Goal: Task Accomplishment & Management: Use online tool/utility

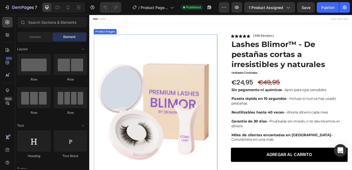
click at [137, 87] on img at bounding box center [169, 131] width 150 height 187
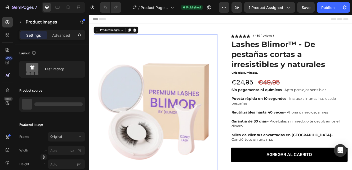
click at [164, 20] on div "Header" at bounding box center [247, 20] width 309 height 11
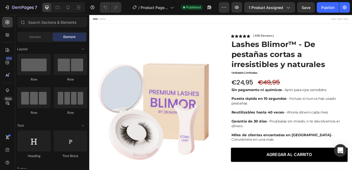
click at [101, 22] on span "Header" at bounding box center [105, 19] width 12 height 5
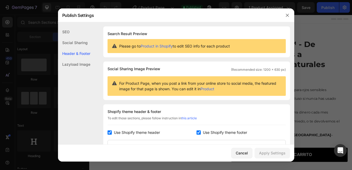
scroll to position [77, 0]
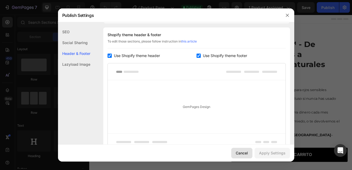
click at [241, 153] on div "Cancel" at bounding box center [242, 154] width 12 height 6
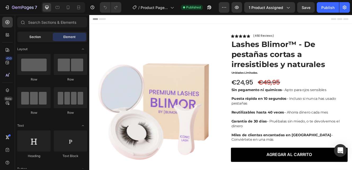
click at [37, 41] on div "Section" at bounding box center [34, 37] width 33 height 8
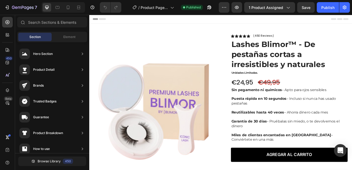
click at [149, 22] on div "Header" at bounding box center [247, 20] width 309 height 11
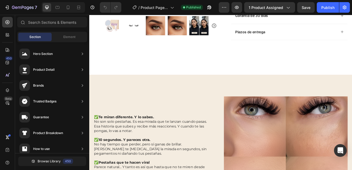
scroll to position [221, 0]
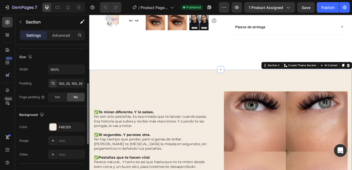
scroll to position [118, 0]
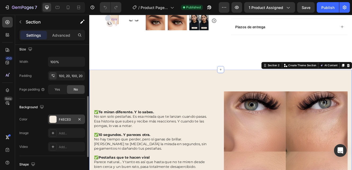
click at [54, 121] on div at bounding box center [52, 119] width 7 height 7
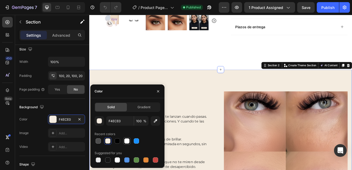
click at [127, 142] on div at bounding box center [126, 141] width 5 height 5
type input "FFFFFF"
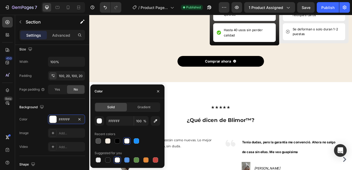
scroll to position [908, 0]
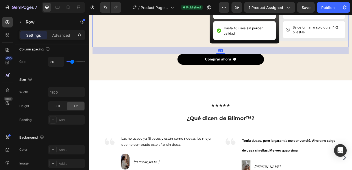
scroll to position [0, 0]
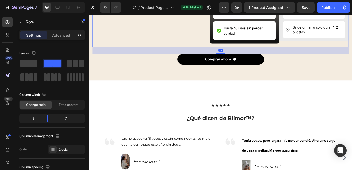
click at [60, 34] on p "Advanced" at bounding box center [61, 36] width 18 height 6
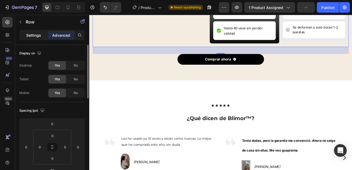
click at [35, 35] on p "Settings" at bounding box center [33, 36] width 15 height 6
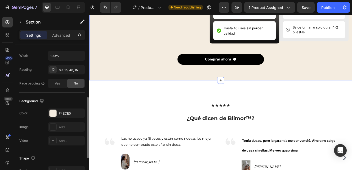
scroll to position [128, 0]
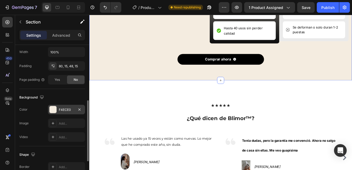
click at [58, 111] on div "F4ECE0" at bounding box center [66, 110] width 37 height 10
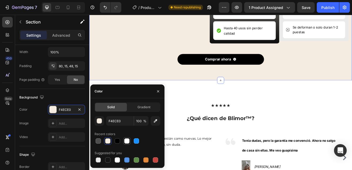
click at [125, 144] on div at bounding box center [126, 141] width 5 height 5
type input "FFFFFF"
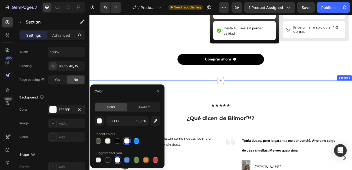
click at [210, 151] on div "★★★★★ ¿Qué dicen de Blimor™? Heading Image Las he usado ya 15 veces y están com…" at bounding box center [248, 165] width 318 height 143
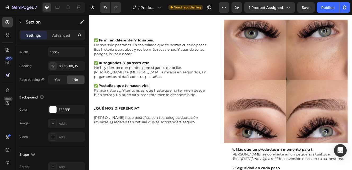
scroll to position [0, 0]
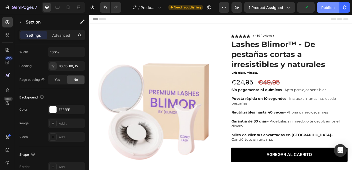
click at [327, 8] on div "Publish" at bounding box center [327, 8] width 13 height 6
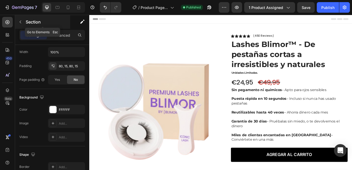
click at [21, 24] on icon "button" at bounding box center [20, 22] width 4 height 4
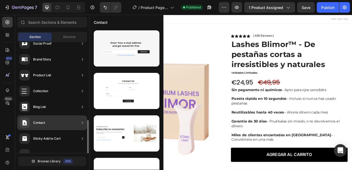
scroll to position [196, 0]
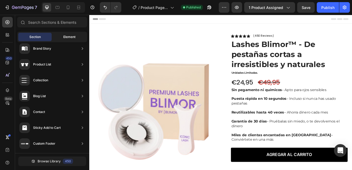
click at [73, 37] on span "Element" at bounding box center [69, 37] width 12 height 5
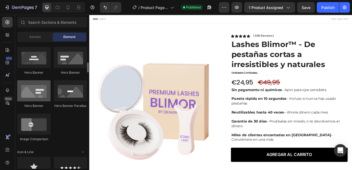
scroll to position [239, 0]
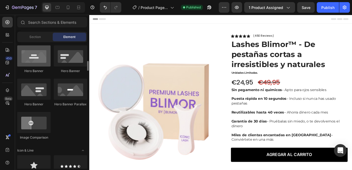
click at [40, 59] on div at bounding box center [33, 56] width 33 height 21
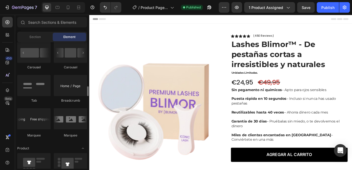
scroll to position [575, 0]
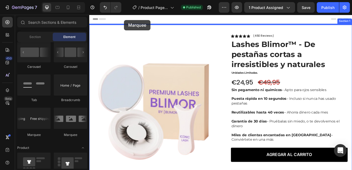
drag, startPoint x: 122, startPoint y: 138, endPoint x: 131, endPoint y: 21, distance: 116.8
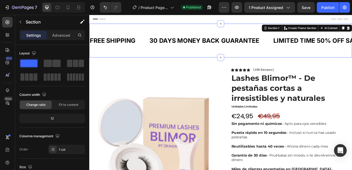
click at [189, 30] on div "FREE SHIPPING Text Block 30 DAYS MONEY BACK GUARANTEE Text Block LIMITED TIME 5…" at bounding box center [248, 46] width 318 height 41
click at [226, 33] on div "FREE SHIPPING Text Block 30 DAYS MONEY BACK GUARANTEE Text Block LIMITED TIME 5…" at bounding box center [248, 46] width 318 height 41
drag, startPoint x: 247, startPoint y: 25, endPoint x: 247, endPoint y: 33, distance: 7.4
click at [247, 33] on div "FREE SHIPPING Text Block 30 DAYS MONEY BACK GUARANTEE Text Block LIMITED TIME 5…" at bounding box center [248, 46] width 318 height 41
click at [188, 47] on div "30 DAYS MONEY BACK GUARANTEE" at bounding box center [228, 45] width 134 height 11
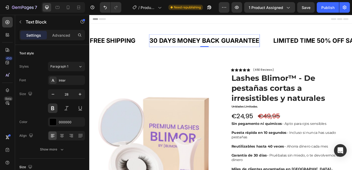
click at [188, 47] on div "30 DAYS MONEY BACK GUARANTEE" at bounding box center [228, 45] width 134 height 11
click at [188, 47] on p "30 DAYS MONEY BACK GUARANTEE" at bounding box center [228, 46] width 133 height 10
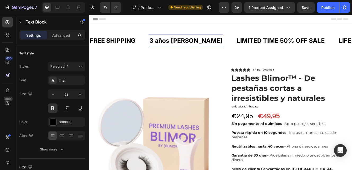
click at [211, 46] on p "3 años de garant" at bounding box center [206, 46] width 88 height 10
click at [89, 15] on lt-div at bounding box center [89, 15] width 0 height 0
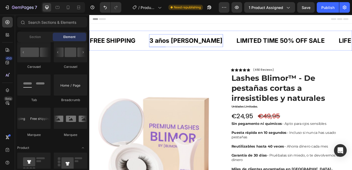
click at [210, 45] on p "3 años de garant" at bounding box center [206, 46] width 88 height 10
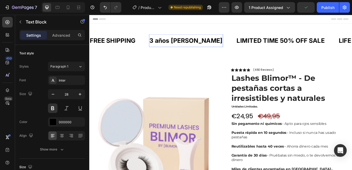
click at [210, 45] on p "3 años de garant" at bounding box center [206, 46] width 88 height 10
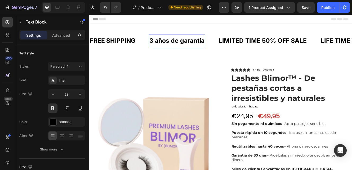
click at [199, 51] on div "3 años de garantia" at bounding box center [195, 45] width 68 height 11
click at [179, 41] on p "3 años de garantia" at bounding box center [195, 46] width 67 height 10
click at [210, 47] on p "3 años de garantia" at bounding box center [195, 46] width 67 height 10
click at [89, 15] on lt-span "garantía" at bounding box center [89, 15] width 0 height 0
click at [173, 47] on p "3 años de garantía" at bounding box center [195, 46] width 67 height 10
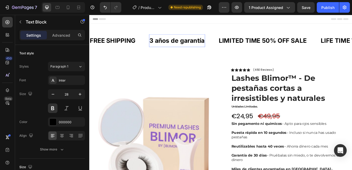
click at [173, 47] on p "3 años de garantía" at bounding box center [195, 46] width 67 height 10
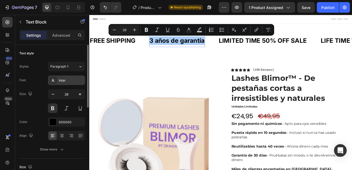
click at [61, 84] on div "Inter" at bounding box center [66, 81] width 37 height 10
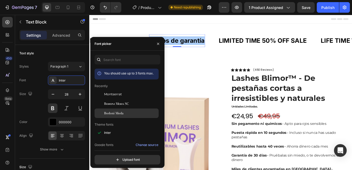
click at [110, 113] on span "Bodoni Moda" at bounding box center [113, 113] width 19 height 5
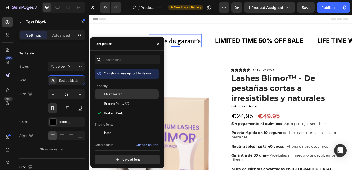
click at [112, 94] on span "Montserrat" at bounding box center [113, 94] width 18 height 5
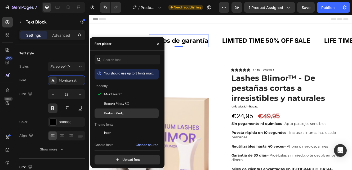
click at [111, 115] on span "Bodoni Moda" at bounding box center [113, 113] width 19 height 5
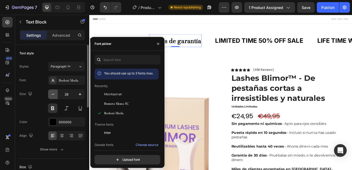
click at [50, 96] on button "button" at bounding box center [53, 95] width 10 height 10
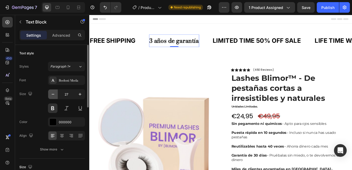
click at [50, 96] on button "button" at bounding box center [53, 95] width 10 height 10
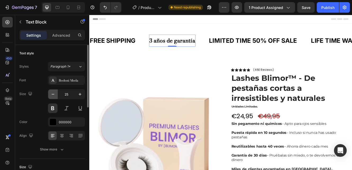
click at [50, 96] on button "button" at bounding box center [53, 95] width 10 height 10
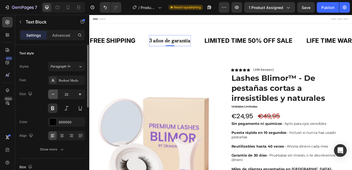
click at [50, 96] on button "button" at bounding box center [53, 95] width 10 height 10
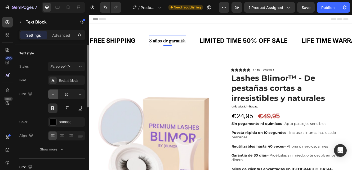
click at [50, 96] on button "button" at bounding box center [53, 95] width 10 height 10
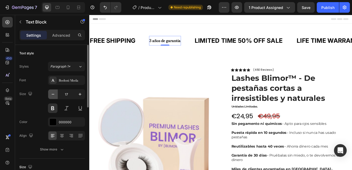
click at [50, 96] on button "button" at bounding box center [53, 95] width 10 height 10
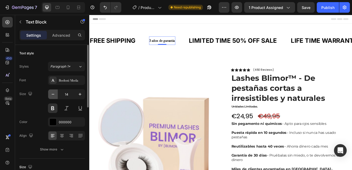
click at [50, 96] on button "button" at bounding box center [53, 95] width 10 height 10
type input "12"
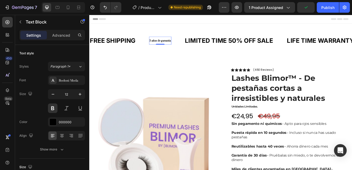
click at [169, 46] on p "3 años de garantía" at bounding box center [175, 46] width 26 height 4
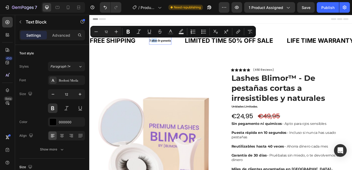
click at [169, 46] on p "3 años de garantía" at bounding box center [175, 46] width 26 height 4
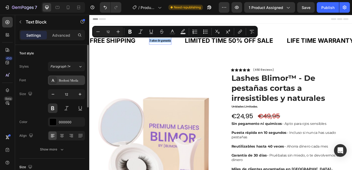
click at [68, 77] on div "Bodoni Moda" at bounding box center [66, 81] width 37 height 10
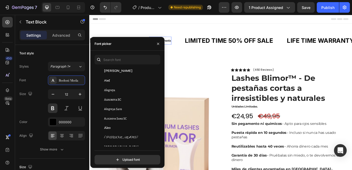
scroll to position [358, 0]
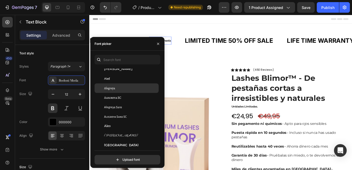
click at [110, 88] on span "Alegreya" at bounding box center [109, 88] width 11 height 5
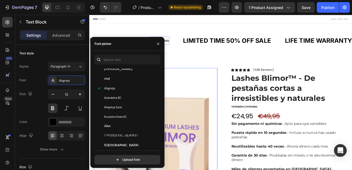
click at [206, 82] on img at bounding box center [169, 172] width 150 height 187
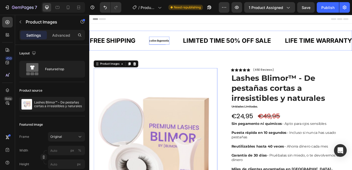
click at [179, 47] on p "3 años de garantía" at bounding box center [174, 46] width 24 height 4
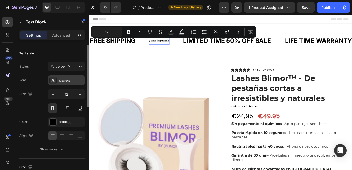
click at [60, 82] on div "Alegreya" at bounding box center [71, 80] width 25 height 5
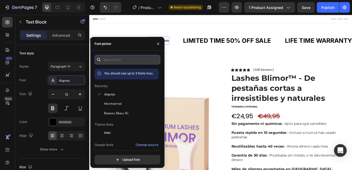
click at [107, 58] on input "text" at bounding box center [127, 60] width 66 height 10
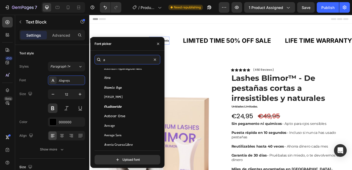
scroll to position [1228, 0]
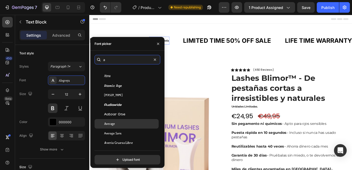
type input "a"
click at [117, 124] on div "Average" at bounding box center [130, 124] width 53 height 5
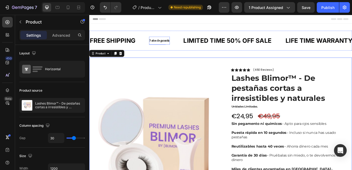
click at [179, 47] on p "3 años de garantía" at bounding box center [174, 46] width 24 height 4
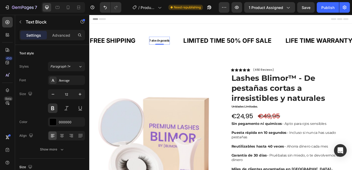
click at [179, 47] on p "3 años de garantía" at bounding box center [174, 46] width 24 height 4
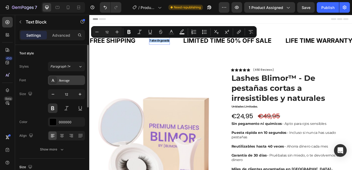
click at [62, 81] on div "Average" at bounding box center [71, 80] width 25 height 5
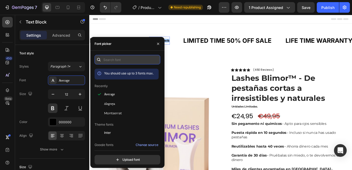
click at [112, 61] on input "text" at bounding box center [127, 60] width 66 height 10
paste input "didot"
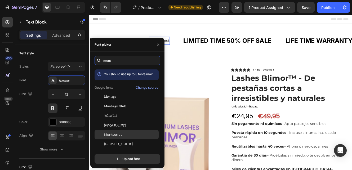
type input "mont"
click at [120, 135] on span "Montserrat" at bounding box center [113, 135] width 18 height 5
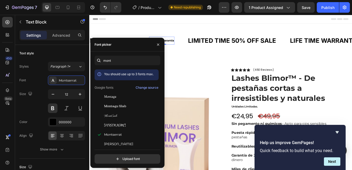
click at [187, 48] on div "3 años de garantía" at bounding box center [176, 46] width 31 height 6
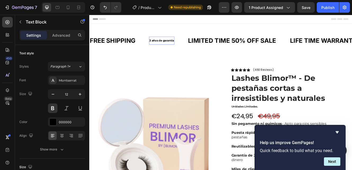
click at [187, 48] on div "3 años de garantía" at bounding box center [176, 46] width 31 height 6
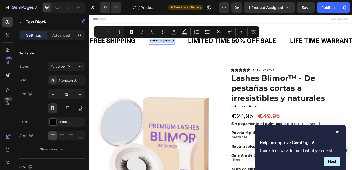
copy p "3 años de garantía"
click at [120, 47] on div "FREE SHIPPING" at bounding box center [117, 45] width 56 height 11
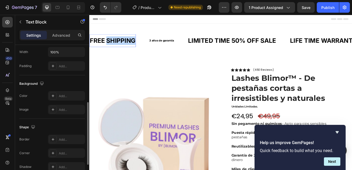
click at [120, 47] on p "FREE SHIPPING" at bounding box center [117, 46] width 55 height 10
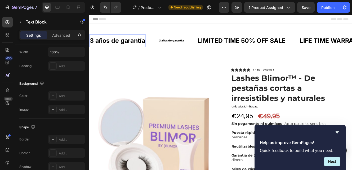
click at [120, 45] on p "3 años de garantía" at bounding box center [123, 46] width 67 height 10
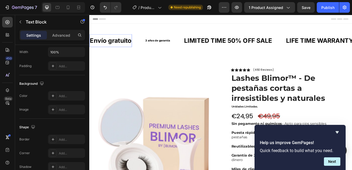
click at [114, 47] on p "Envío gratuito" at bounding box center [115, 46] width 50 height 10
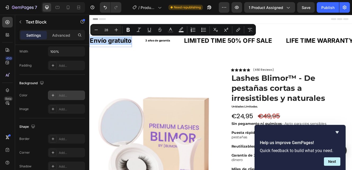
scroll to position [0, 0]
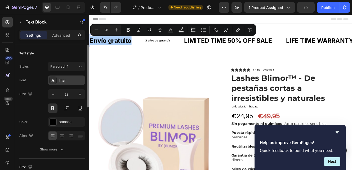
click at [61, 82] on div "Inter" at bounding box center [71, 80] width 25 height 5
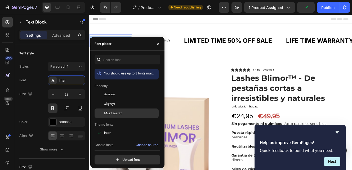
click at [115, 113] on span "Montserrat" at bounding box center [113, 113] width 18 height 5
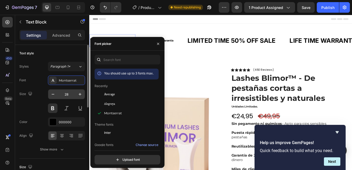
click at [68, 94] on input "28" at bounding box center [66, 95] width 17 height 10
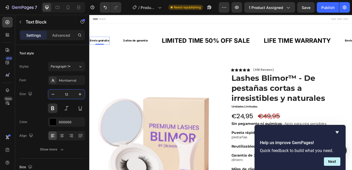
type input "12"
click at [106, 44] on p "Envío gratuito" at bounding box center [101, 46] width 23 height 4
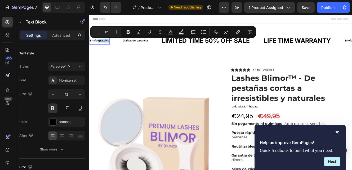
click at [106, 44] on p "Envío gratuito" at bounding box center [101, 46] width 23 height 4
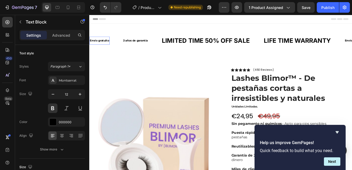
click at [106, 44] on p "Envío gratuito" at bounding box center [101, 46] width 23 height 4
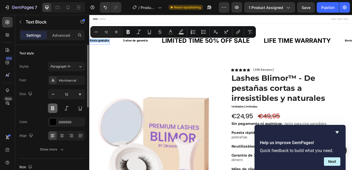
click at [53, 110] on button at bounding box center [53, 109] width 10 height 10
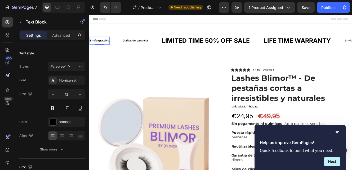
click at [100, 45] on p "Envío gratuito" at bounding box center [101, 46] width 23 height 4
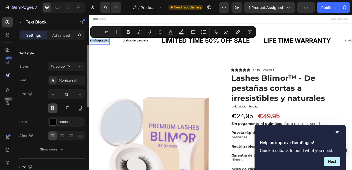
click at [51, 112] on button at bounding box center [53, 109] width 10 height 10
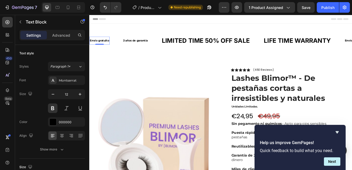
click at [97, 47] on p "Envío gratuito" at bounding box center [101, 46] width 23 height 4
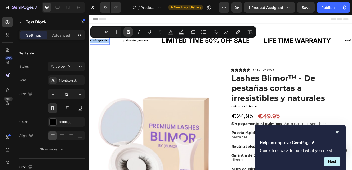
click at [130, 30] on icon "Editor contextual toolbar" at bounding box center [127, 31] width 5 height 5
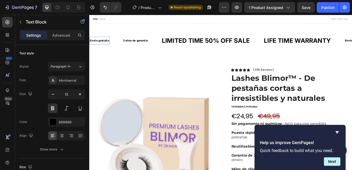
click at [106, 47] on strong "Envío gratuito" at bounding box center [101, 46] width 23 height 4
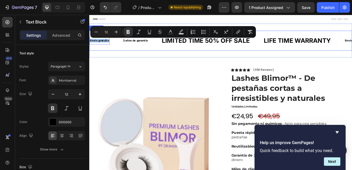
click at [126, 52] on div "Envío gratuito Text Block 0 3 años de garantía Text Block LIMITED TIME 50% OFF …" at bounding box center [243, 46] width 308 height 16
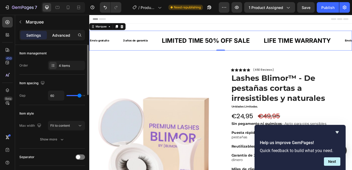
click at [57, 33] on p "Advanced" at bounding box center [61, 36] width 18 height 6
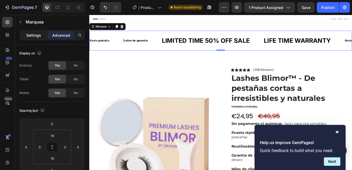
click at [36, 35] on p "Settings" at bounding box center [33, 36] width 15 height 6
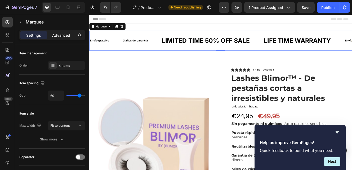
click at [55, 36] on p "Advanced" at bounding box center [61, 36] width 18 height 6
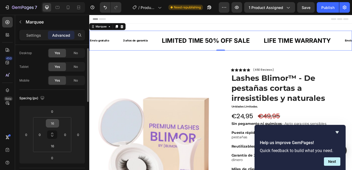
scroll to position [13, 0]
click at [52, 145] on input "16" at bounding box center [52, 146] width 11 height 8
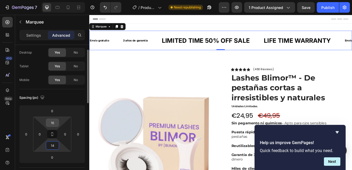
type input "14"
click at [53, 124] on input "16" at bounding box center [52, 123] width 11 height 8
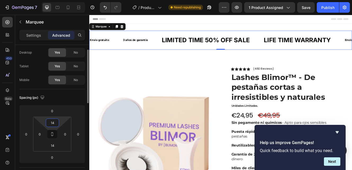
type input "14"
click at [73, 102] on div "Spacing (px) 0 0 0 0 14 0 14 0" at bounding box center [52, 128] width 66 height 79
click at [162, 52] on div "Envío gratuito Text Block 3 años de garantía Text Block LIMITED TIME 50% OFF SA…" at bounding box center [243, 46] width 308 height 16
drag, startPoint x: 246, startPoint y: 56, endPoint x: 245, endPoint y: 47, distance: 9.3
click at [245, 47] on div "Envío gratuito Text Block 3 años de garantía Text Block LIMITED TIME 50% OFF SA…" at bounding box center [248, 45] width 318 height 23
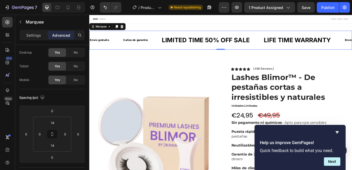
click at [244, 35] on div "Envío gratuito Text Block 3 años de garantía Text Block LIMITED TIME 50% OFF SA…" at bounding box center [248, 45] width 318 height 23
click at [153, 36] on div "Envío gratuito Text Block 3 años de garantía Text Block LIMITED TIME 50% OFF SA…" at bounding box center [248, 45] width 318 height 23
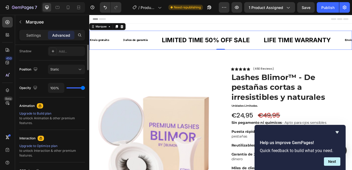
scroll to position [0, 0]
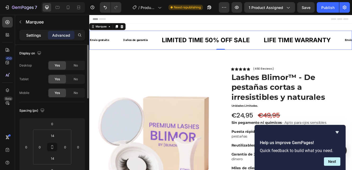
click at [33, 37] on p "Settings" at bounding box center [33, 36] width 15 height 6
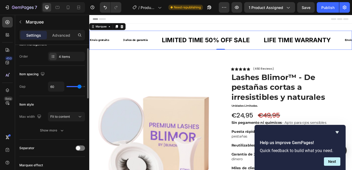
scroll to position [10, 0]
type input "58"
type input "48"
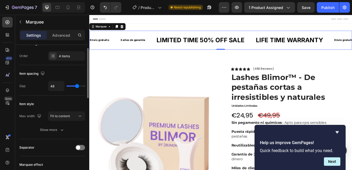
type input "47"
type input "46"
type input "45"
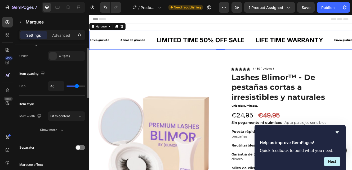
type input "45"
type input "43"
type input "40"
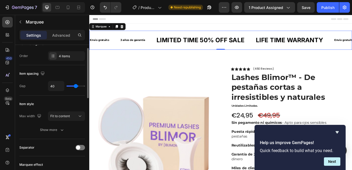
type input "39"
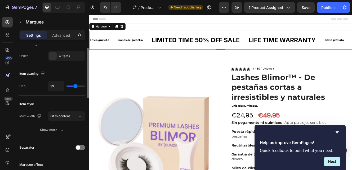
type input "37"
type input "50"
type input "51"
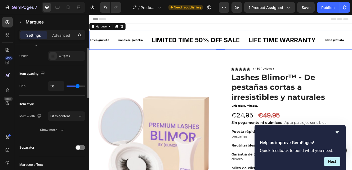
type input "51"
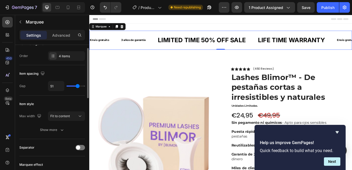
type input "52"
type input "53"
type input "54"
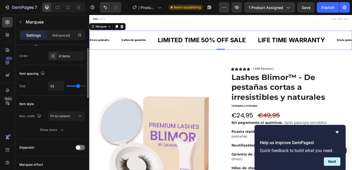
type input "54"
type input "55"
type input "56"
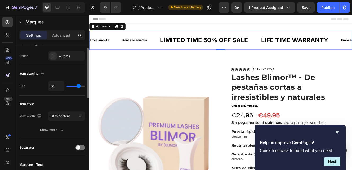
type input "58"
type input "59"
type input "60"
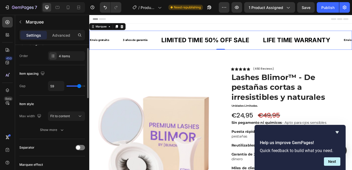
type input "60"
type input "61"
type input "66"
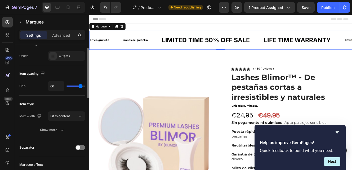
type input "68"
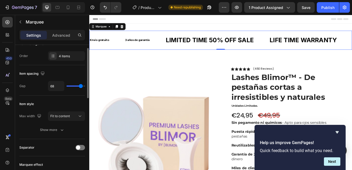
type input "69"
type input "70"
type input "72"
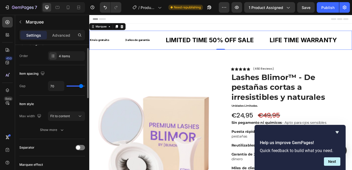
type input "72"
type input "76"
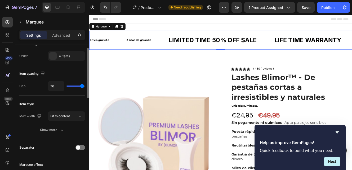
drag, startPoint x: 79, startPoint y: 86, endPoint x: 82, endPoint y: 87, distance: 3.3
type input "76"
click at [82, 87] on input "range" at bounding box center [75, 86] width 19 height 1
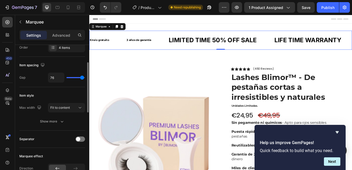
scroll to position [29, 0]
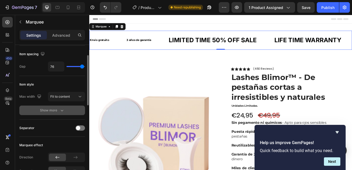
click at [57, 112] on div "Show more" at bounding box center [52, 110] width 25 height 5
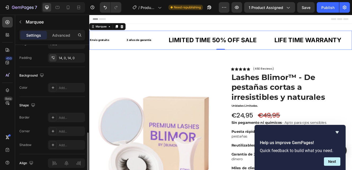
scroll to position [282, 0]
click at [57, 90] on div "Add..." at bounding box center [66, 89] width 37 height 10
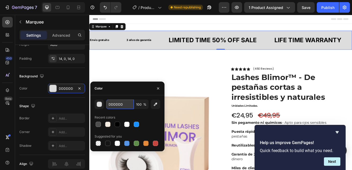
click at [116, 103] on input "DDDDDD" at bounding box center [120, 105] width 28 height 10
paste input "#f4ece0"
type input "#f4ece0"
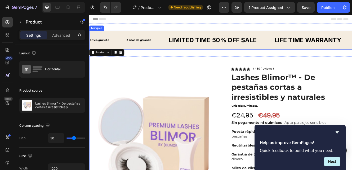
click at [111, 39] on div "Envío gratuito Text Block 3 años de garantía Text Block LIMITED TIME 50% OFF SA…" at bounding box center [251, 46] width 325 height 16
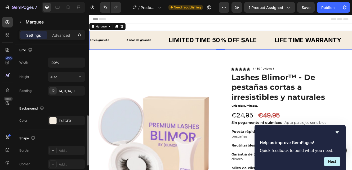
scroll to position [195, 0]
click at [51, 124] on div at bounding box center [52, 120] width 7 height 7
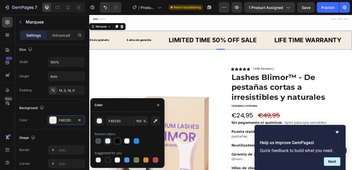
click at [118, 141] on div at bounding box center [117, 141] width 5 height 5
type input "000000"
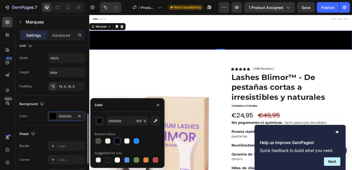
scroll to position [200, 0]
click at [107, 42] on div "Envío gratuito Text Block" at bounding box center [101, 46] width 24 height 10
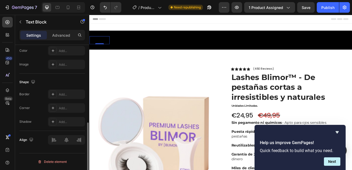
scroll to position [0, 0]
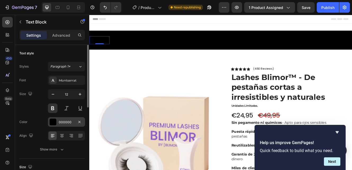
click at [54, 122] on div at bounding box center [52, 122] width 7 height 7
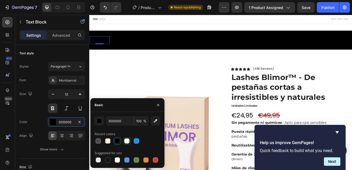
click at [125, 141] on div at bounding box center [126, 141] width 5 height 5
type input "FFFFFF"
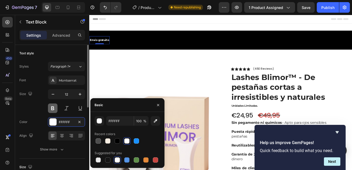
click at [53, 109] on button at bounding box center [53, 109] width 10 height 10
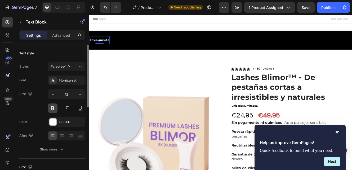
click at [53, 109] on button at bounding box center [53, 109] width 10 height 10
click at [63, 110] on button at bounding box center [67, 109] width 10 height 10
click at [64, 110] on button at bounding box center [67, 109] width 10 height 10
click at [50, 111] on button at bounding box center [53, 109] width 10 height 10
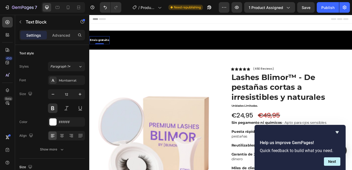
click at [103, 46] on strong "Envío gratuito" at bounding box center [101, 45] width 23 height 4
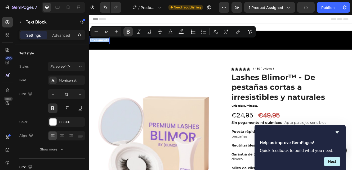
click at [127, 32] on icon "Editor contextual toolbar" at bounding box center [128, 32] width 3 height 4
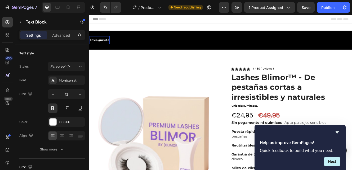
click at [102, 46] on p "Envío gratuito" at bounding box center [101, 45] width 23 height 4
click at [54, 112] on button at bounding box center [53, 109] width 10 height 10
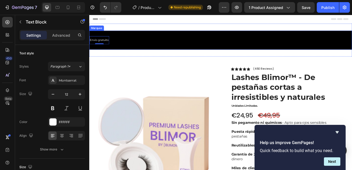
click at [131, 46] on div "Envío gratuito Text Block 0" at bounding box center [111, 46] width 44 height 10
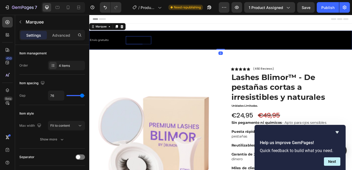
click at [146, 47] on p "3 años de garantía" at bounding box center [149, 45] width 30 height 4
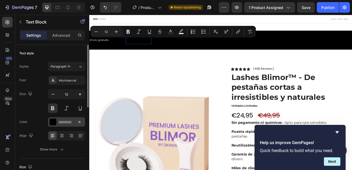
click at [52, 124] on div at bounding box center [52, 122] width 7 height 7
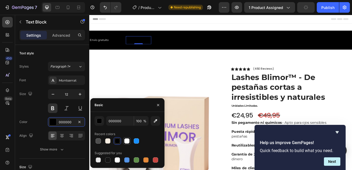
click at [125, 141] on div at bounding box center [126, 141] width 5 height 5
type input "FFFFFF"
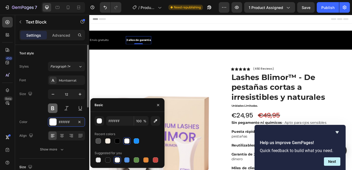
click at [52, 109] on button at bounding box center [53, 109] width 10 height 10
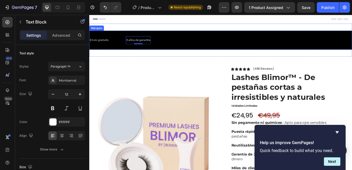
click at [179, 43] on div "3 años de garantía Text Block 0" at bounding box center [158, 46] width 50 height 10
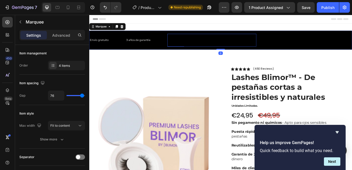
click at [207, 47] on div "LIMITED TIME 50% OFF SALE" at bounding box center [237, 45] width 107 height 11
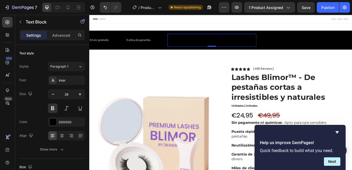
click at [207, 47] on div "LIMITED TIME 50% OFF SALE" at bounding box center [237, 45] width 107 height 11
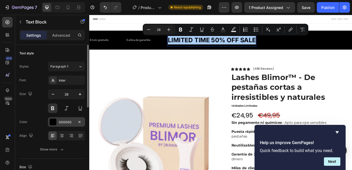
click at [50, 124] on div at bounding box center [52, 122] width 7 height 7
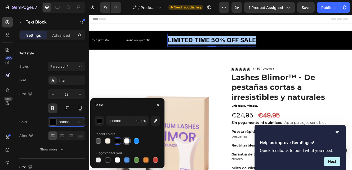
click at [128, 142] on div at bounding box center [126, 141] width 5 height 5
type input "FFFFFF"
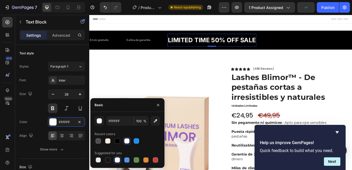
click at [230, 45] on p "LIMITED TIME 50% OFF SALE" at bounding box center [237, 45] width 106 height 10
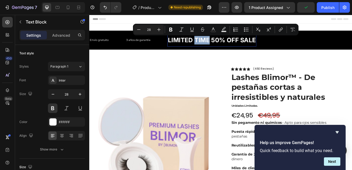
click at [230, 45] on p "LIMITED TIME 50% OFF SALE" at bounding box center [237, 45] width 106 height 10
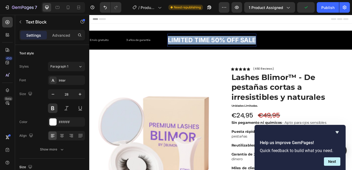
click at [230, 45] on p "LIMITED TIME 50% OFF SALE" at bounding box center [237, 45] width 106 height 10
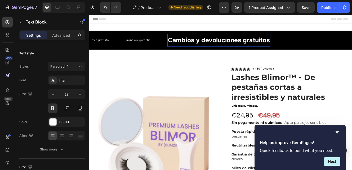
click at [228, 45] on p "Cambios y devoluciones gratuitos" at bounding box center [245, 45] width 123 height 10
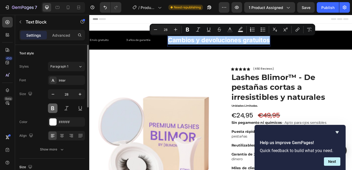
click at [51, 111] on button at bounding box center [53, 109] width 10 height 10
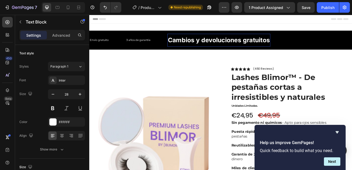
click at [198, 47] on p "Cambios y devoluciones gratuitos" at bounding box center [245, 45] width 123 height 10
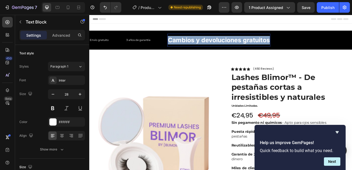
click at [198, 47] on p "Cambios y devoluciones gratuitos" at bounding box center [245, 45] width 123 height 10
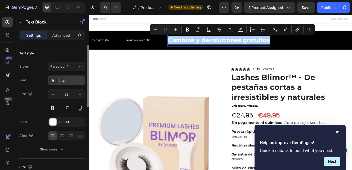
click at [65, 80] on div "Inter" at bounding box center [71, 80] width 25 height 5
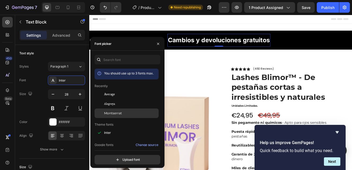
click at [105, 112] on span "Montserrat" at bounding box center [113, 113] width 18 height 5
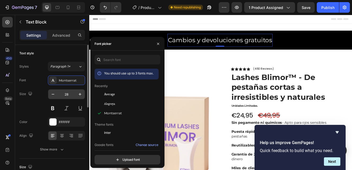
click at [66, 93] on input "28" at bounding box center [66, 95] width 17 height 10
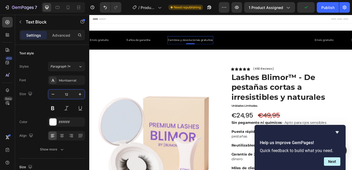
type input "12"
click at [204, 43] on div "Cambios y devoluciones gratuitos" at bounding box center [211, 46] width 55 height 6
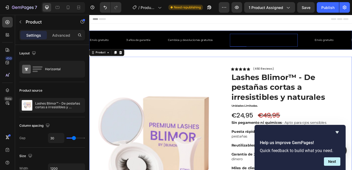
click at [278, 45] on div "LIFE TIME WARRANTY" at bounding box center [300, 45] width 82 height 11
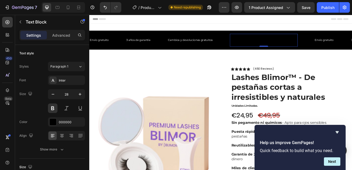
click at [278, 45] on div "LIFE TIME WARRANTY" at bounding box center [300, 45] width 82 height 11
click at [294, 44] on p "Belleza para siempre" at bounding box center [298, 45] width 76 height 10
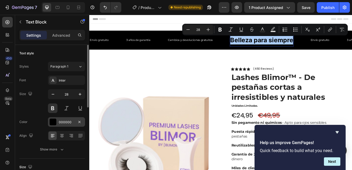
click at [53, 123] on div at bounding box center [52, 122] width 7 height 7
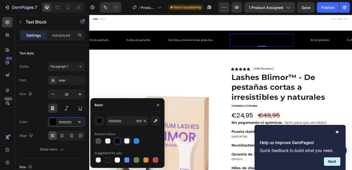
click at [127, 143] on div at bounding box center [126, 141] width 5 height 5
type input "FFFFFF"
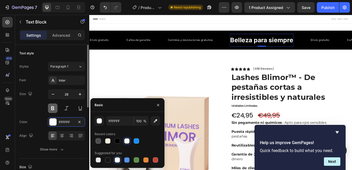
click at [53, 109] on button at bounding box center [53, 109] width 10 height 10
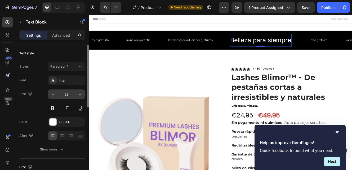
click at [67, 94] on input "28" at bounding box center [66, 95] width 17 height 10
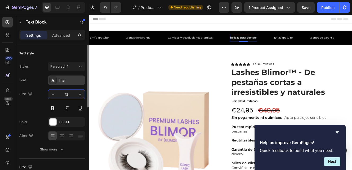
type input "12"
click at [61, 81] on div "Inter" at bounding box center [71, 80] width 25 height 5
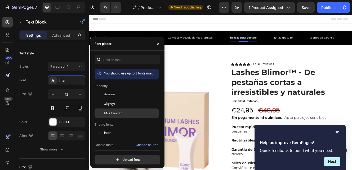
click at [115, 115] on span "Montserrat" at bounding box center [113, 113] width 18 height 5
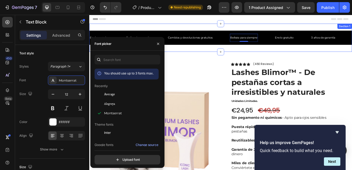
click at [224, 59] on div "Envío gratuito Text Block 3 años de garantía Text Block Cambios y devoluciones …" at bounding box center [248, 43] width 318 height 34
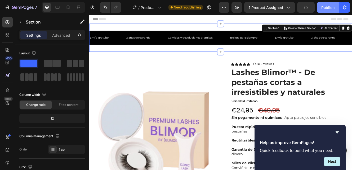
click at [328, 8] on div "Publish" at bounding box center [327, 8] width 13 height 6
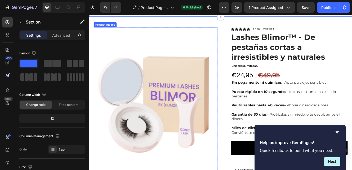
scroll to position [47, 0]
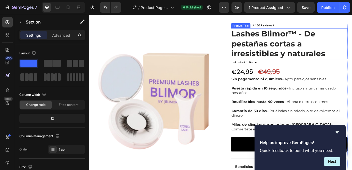
click at [282, 51] on h1 "Lashes Blimor™ - De pestañas cortas a irresistibles y naturales" at bounding box center [330, 49] width 141 height 37
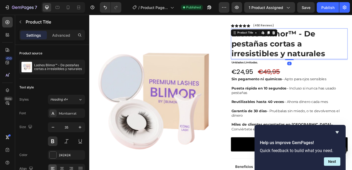
click at [282, 51] on h1 "Lashes Blimor™ - De pestañas cortas a irresistibles y naturales" at bounding box center [330, 49] width 141 height 37
click at [282, 60] on h1 "Lashes Blimor™ - De pestañas cortas a irresistibles y naturales" at bounding box center [330, 49] width 141 height 37
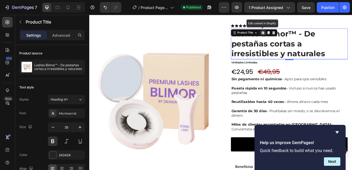
click at [282, 60] on h1 "Lashes Blimor™ - De pestañas cortas a irresistibles y naturales" at bounding box center [330, 49] width 141 height 37
click at [64, 112] on div "Montserrat" at bounding box center [71, 113] width 25 height 5
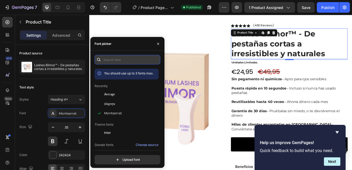
click at [109, 63] on input "text" at bounding box center [127, 60] width 66 height 10
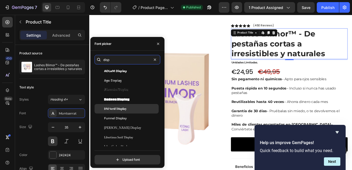
scroll to position [28, 0]
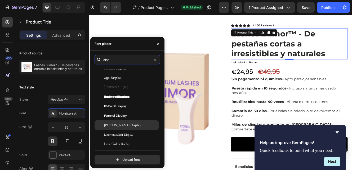
type input "disp"
click at [115, 126] on span "Gilda Display" at bounding box center [122, 125] width 37 height 5
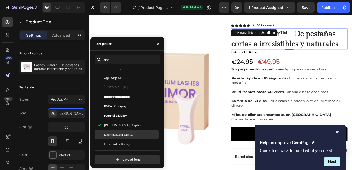
click at [115, 133] on span "Libertinus Serif Display" at bounding box center [118, 135] width 29 height 5
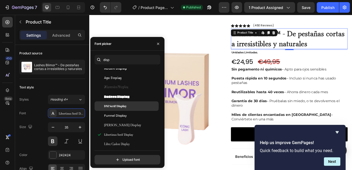
click at [116, 108] on span "DM Serif Display" at bounding box center [115, 106] width 22 height 5
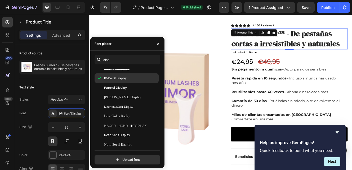
scroll to position [62, 0]
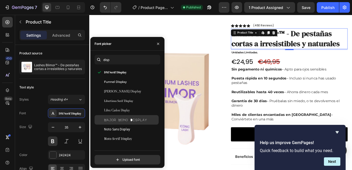
click at [117, 119] on span "Major Mono Display" at bounding box center [125, 120] width 43 height 5
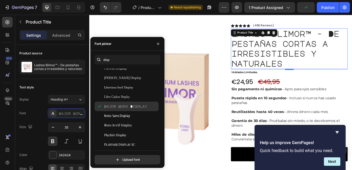
scroll to position [77, 0]
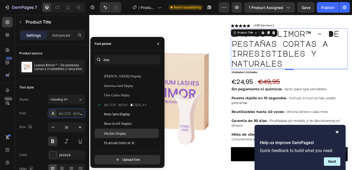
click at [110, 134] on span "Playfair Display" at bounding box center [115, 133] width 22 height 5
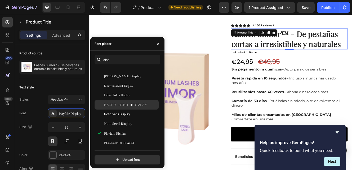
click at [116, 106] on span "Major Mono Display" at bounding box center [125, 105] width 43 height 5
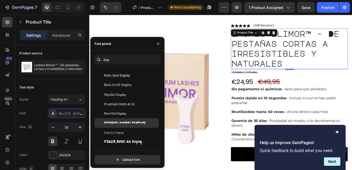
scroll to position [110, 0]
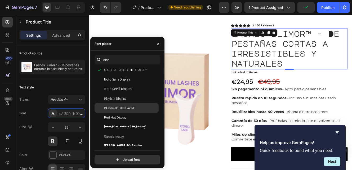
click at [121, 109] on span "Playfair Display SC" at bounding box center [119, 108] width 31 height 5
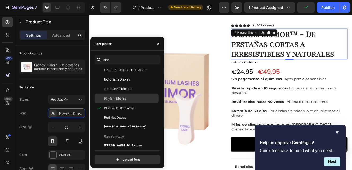
click at [120, 100] on span "Playfair Display" at bounding box center [115, 98] width 22 height 5
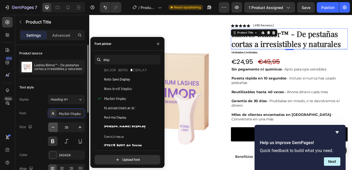
click at [55, 130] on icon "button" at bounding box center [52, 127] width 5 height 5
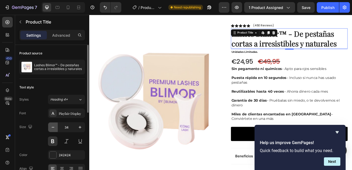
click at [55, 130] on icon "button" at bounding box center [52, 127] width 5 height 5
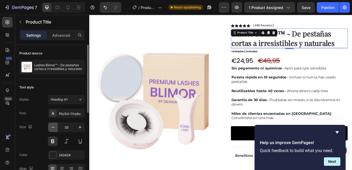
click at [55, 130] on icon "button" at bounding box center [52, 127] width 5 height 5
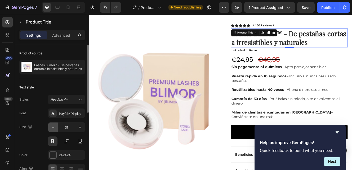
click at [55, 130] on icon "button" at bounding box center [52, 127] width 5 height 5
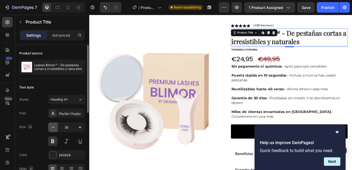
click at [55, 130] on icon "button" at bounding box center [52, 127] width 5 height 5
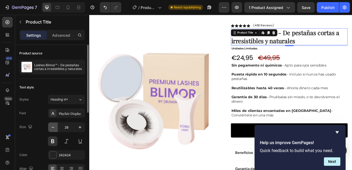
click at [55, 130] on icon "button" at bounding box center [52, 127] width 5 height 5
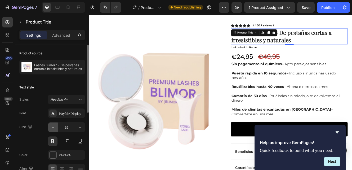
click at [55, 130] on icon "button" at bounding box center [52, 127] width 5 height 5
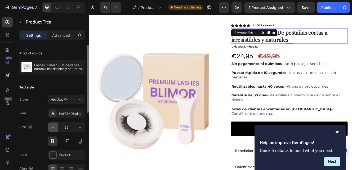
click at [55, 130] on icon "button" at bounding box center [52, 127] width 5 height 5
type input "24"
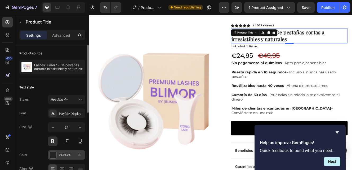
click at [54, 157] on div at bounding box center [52, 155] width 7 height 7
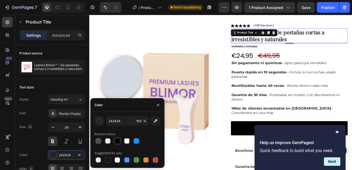
click at [119, 141] on div at bounding box center [117, 141] width 5 height 5
type input "000000"
click at [67, 88] on div "Text style" at bounding box center [52, 87] width 66 height 8
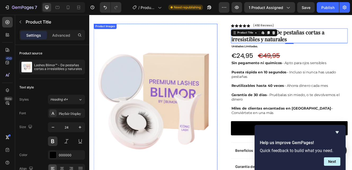
click at [236, 40] on img at bounding box center [169, 119] width 150 height 187
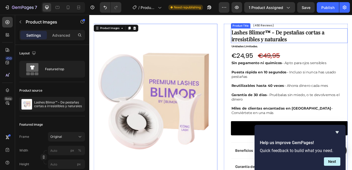
click at [283, 38] on div "Lashes Blimor™ - De pestañas cortas a irresistibles y naturales Product Title" at bounding box center [330, 39] width 141 height 17
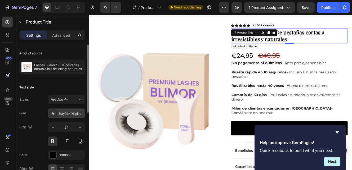
click at [65, 112] on div "Playfair Display" at bounding box center [71, 113] width 25 height 5
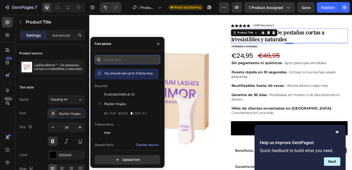
click at [104, 57] on input "text" at bounding box center [127, 60] width 66 height 10
type input "i"
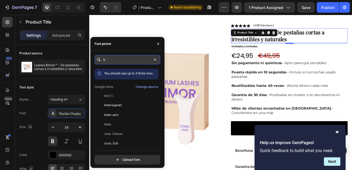
type input "t"
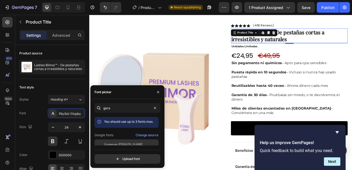
click at [114, 145] on span "Cormorant Garamond" at bounding box center [123, 144] width 38 height 5
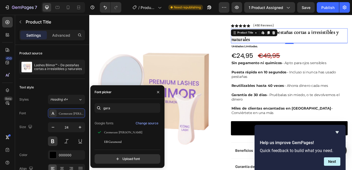
scroll to position [13, 0]
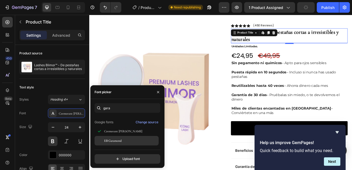
click at [112, 141] on span "EB Garamond" at bounding box center [112, 141] width 17 height 5
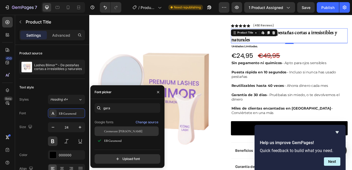
click at [110, 130] on span "Cormorant Garamond" at bounding box center [123, 131] width 38 height 5
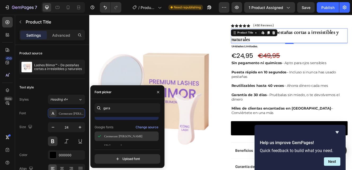
scroll to position [0, 0]
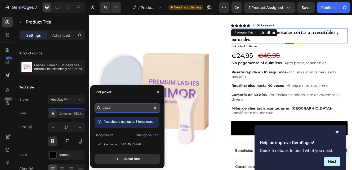
click at [107, 107] on input "gara" at bounding box center [127, 108] width 66 height 10
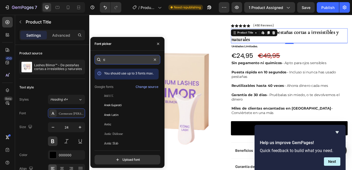
type input "t"
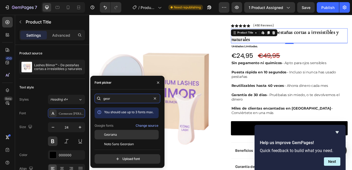
scroll to position [13, 0]
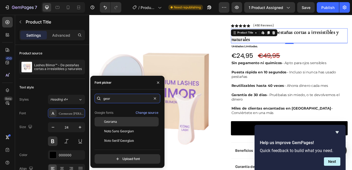
type input "geor"
click at [111, 133] on span "Noto Sans Georgian" at bounding box center [119, 131] width 30 height 5
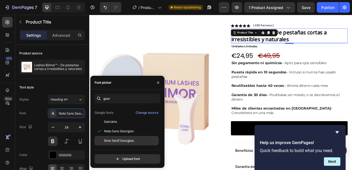
click at [112, 140] on span "Noto Serif Georgian" at bounding box center [119, 141] width 30 height 5
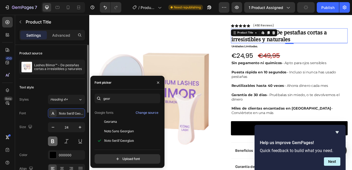
click at [53, 139] on button at bounding box center [53, 142] width 10 height 10
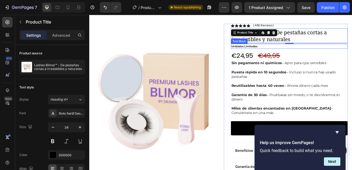
click at [291, 52] on span "unidades limitadas." at bounding box center [277, 53] width 32 height 4
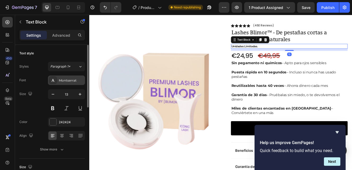
click at [62, 84] on div "Montserrat" at bounding box center [66, 81] width 37 height 10
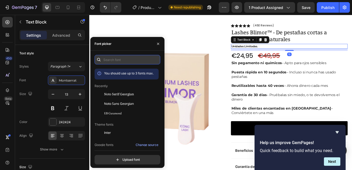
click at [112, 61] on input "text" at bounding box center [127, 60] width 66 height 10
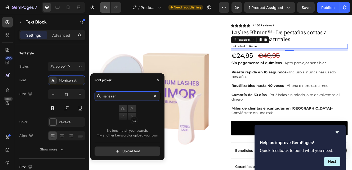
type input "sans ser"
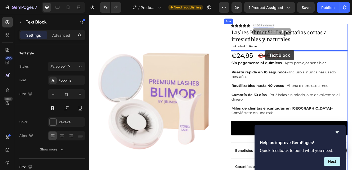
drag, startPoint x: 301, startPoint y: 28, endPoint x: 301, endPoint y: 57, distance: 29.1
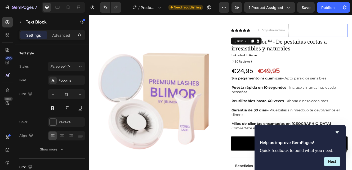
click at [275, 28] on div "Icon Icon Icon Icon Icon Icon List" at bounding box center [271, 34] width 23 height 16
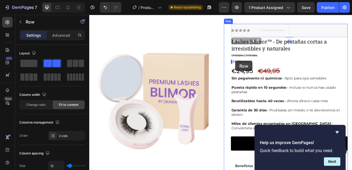
drag, startPoint x: 271, startPoint y: 28, endPoint x: 265, endPoint y: 71, distance: 43.5
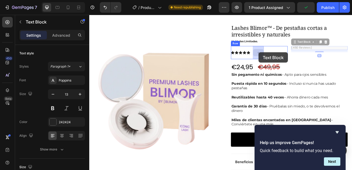
drag, startPoint x: 343, startPoint y: 54, endPoint x: 294, endPoint y: 60, distance: 49.9
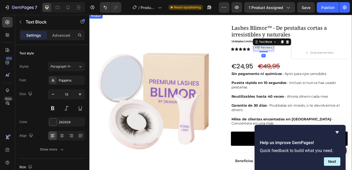
click at [249, 53] on div "Product Images Row Lashes Blimor™ - De pestañas cortas a irresistibles y natura…" at bounding box center [248, 138] width 318 height 250
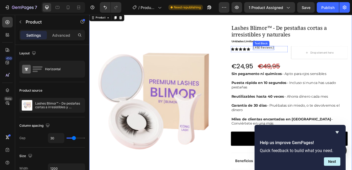
click at [294, 54] on p "(480 Reviews)" at bounding box center [299, 55] width 25 height 4
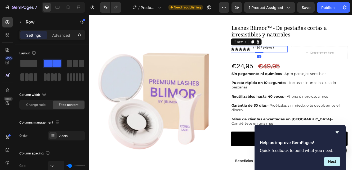
click at [287, 55] on div "Icon Icon Icon Icon Icon Icon List (480 Reviews) Text Block Row 4" at bounding box center [294, 56] width 69 height 7
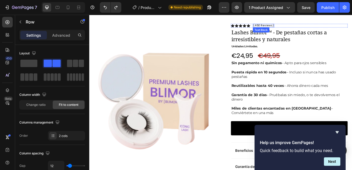
click at [302, 27] on p "(480 Reviews)" at bounding box center [299, 28] width 25 height 4
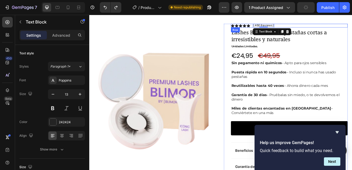
click at [321, 27] on div "Icon Icon Icon Icon Icon Icon List (480 Reviews) Text Block 0 Row" at bounding box center [330, 28] width 141 height 5
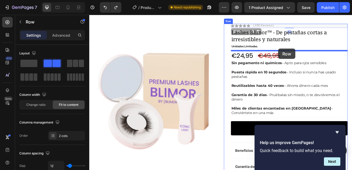
drag, startPoint x: 321, startPoint y: 27, endPoint x: 318, endPoint y: 56, distance: 29.3
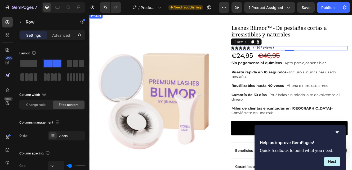
click at [248, 30] on div "Product Images Row Lashes Blimor™ - De pestañas cortas a irresistibles y natura…" at bounding box center [248, 138] width 318 height 250
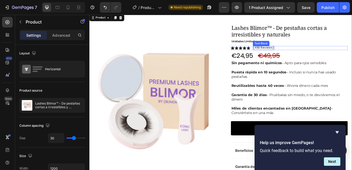
click at [295, 55] on p "(480 Reviews)" at bounding box center [299, 55] width 25 height 4
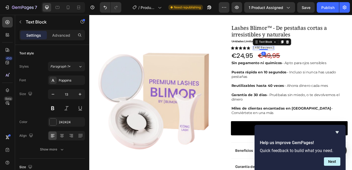
click at [295, 55] on p "(480 Reviews)" at bounding box center [299, 55] width 25 height 4
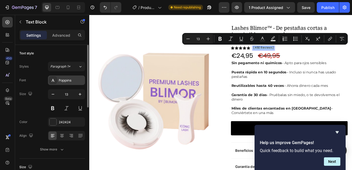
click at [63, 83] on div "Poppins" at bounding box center [66, 81] width 37 height 10
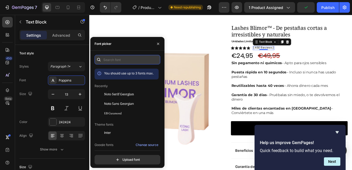
click at [112, 64] on input "text" at bounding box center [127, 60] width 66 height 10
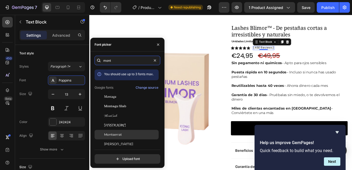
type input "mont"
click at [115, 134] on span "Montserrat" at bounding box center [113, 135] width 18 height 5
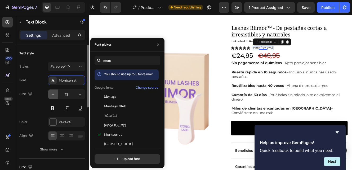
click at [52, 96] on icon "button" at bounding box center [52, 94] width 5 height 5
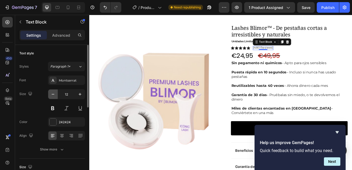
click at [52, 96] on icon "button" at bounding box center [52, 94] width 5 height 5
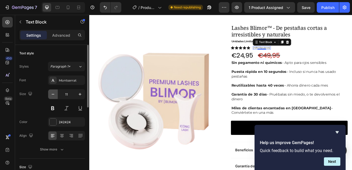
click at [52, 96] on icon "button" at bounding box center [52, 94] width 5 height 5
type input "10"
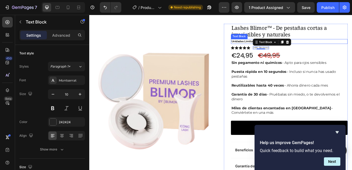
click at [269, 47] on span "unidades limitadas." at bounding box center [277, 47] width 32 height 4
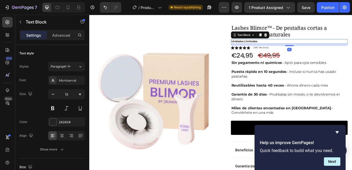
click at [302, 49] on div "unidades limitadas." at bounding box center [330, 47] width 141 height 6
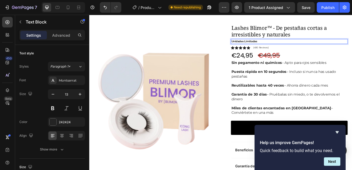
click at [277, 47] on span "unidades limitadas" at bounding box center [276, 47] width 31 height 4
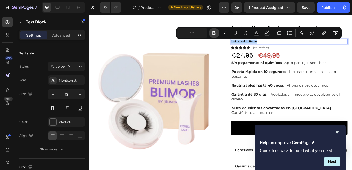
click at [212, 34] on icon "Editor contextual toolbar" at bounding box center [213, 33] width 3 height 4
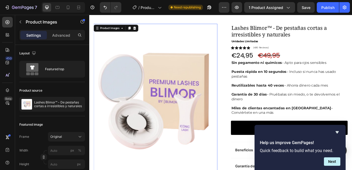
click at [238, 38] on img at bounding box center [169, 119] width 150 height 187
click at [268, 48] on strong "unidades limitadas" at bounding box center [277, 47] width 32 height 4
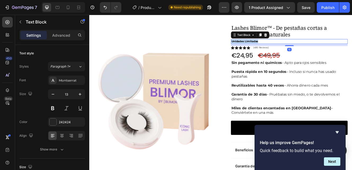
click at [268, 48] on strong "unidades limitadas" at bounding box center [277, 47] width 32 height 4
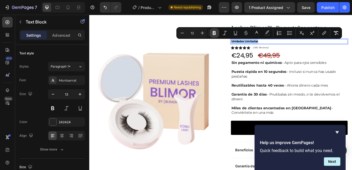
click at [213, 33] on icon "Editor contextual toolbar" at bounding box center [214, 33] width 3 height 4
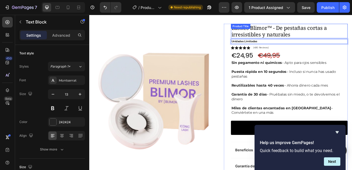
click at [299, 36] on h1 "Lashes Blimor™ - De pestañas cortas a irresistibles y naturales" at bounding box center [330, 34] width 141 height 17
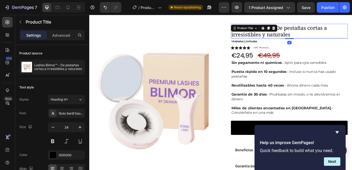
click at [299, 36] on h1 "Lashes Blimor™ - De pestañas cortas a irresistibles y naturales" at bounding box center [330, 34] width 141 height 17
click at [321, 39] on h1 "Lashes Blimor™ - De pestañas cortas a irresistibles y naturales" at bounding box center [330, 34] width 141 height 17
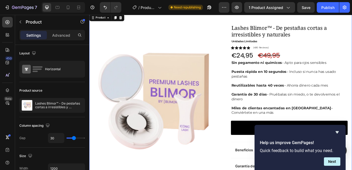
click at [222, 25] on div "Product Images Row Lashes Blimor™ - De pestañas cortas a irresistibles y natura…" at bounding box center [248, 138] width 318 height 250
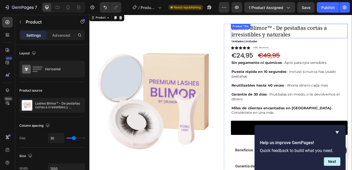
click at [296, 37] on h1 "Lashes Blimor™ - De pestañas cortas a irresistibles y naturales" at bounding box center [330, 34] width 141 height 17
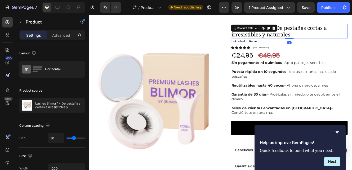
click at [296, 37] on h1 "Lashes Blimor™ - De pestañas cortas a irresistibles y naturales" at bounding box center [330, 34] width 141 height 17
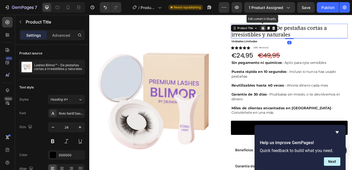
click at [296, 37] on h1 "Lashes Blimor™ - De pestañas cortas a irresistibles y naturales" at bounding box center [330, 34] width 141 height 17
click at [52, 139] on button at bounding box center [53, 142] width 10 height 10
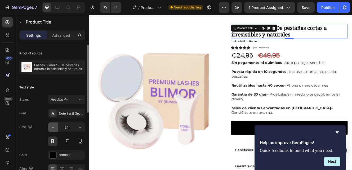
click at [53, 127] on icon "button" at bounding box center [52, 127] width 5 height 5
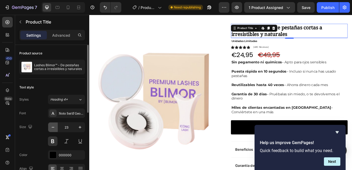
click at [53, 127] on icon "button" at bounding box center [52, 127] width 5 height 5
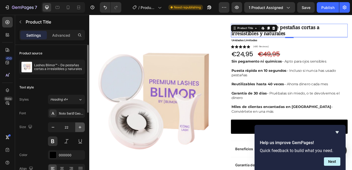
click at [80, 127] on icon "button" at bounding box center [80, 127] width 3 height 3
type input "23"
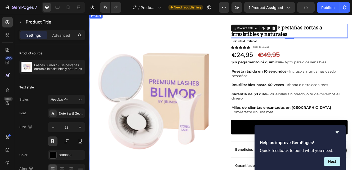
click at [298, 17] on div "Product Images Row Lashes Blimor™ - De pestañas cortas a irresistibles y natura…" at bounding box center [248, 138] width 318 height 250
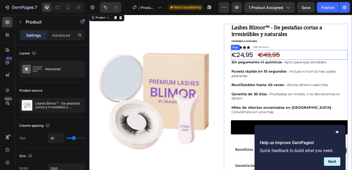
click at [328, 62] on div "€24,95 Product Price Product Price €49,95 Compare Price Compare Price Row" at bounding box center [330, 64] width 141 height 12
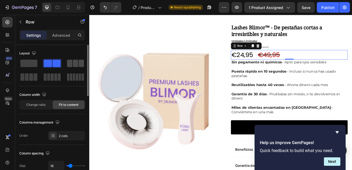
click at [71, 67] on span at bounding box center [69, 63] width 5 height 7
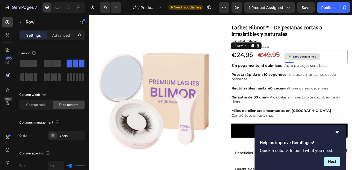
click at [335, 66] on div "Drop element here" at bounding box center [346, 65] width 43 height 8
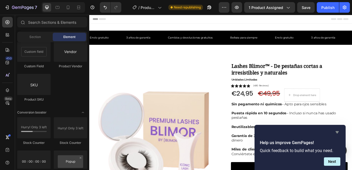
click at [338, 133] on icon "Hide survey" at bounding box center [337, 132] width 6 height 6
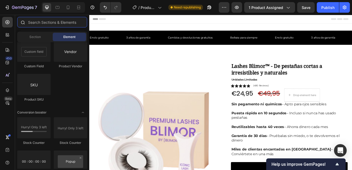
click at [41, 24] on input "text" at bounding box center [52, 22] width 70 height 11
paste input "badge"
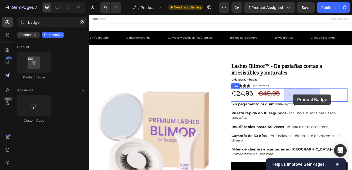
drag, startPoint x: 126, startPoint y: 78, endPoint x: 335, endPoint y: 111, distance: 212.0
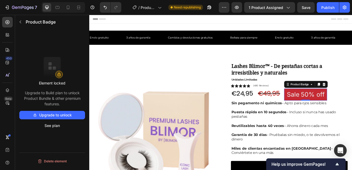
click at [335, 111] on pre "Sale 50% off" at bounding box center [351, 111] width 52 height 15
click at [303, 111] on div "€49,95" at bounding box center [306, 110] width 28 height 12
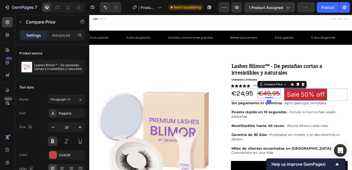
click at [334, 111] on pre "Sale 50% off" at bounding box center [351, 111] width 52 height 15
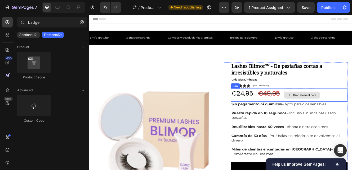
click at [351, 104] on div "Drop element here" at bounding box center [346, 112] width 43 height 16
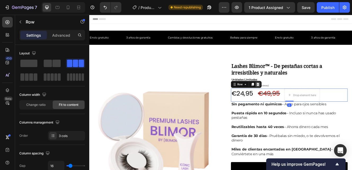
click at [292, 97] on icon at bounding box center [292, 99] width 3 height 4
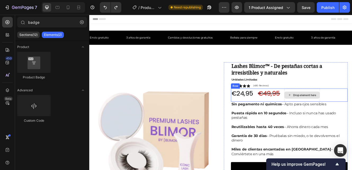
click at [348, 118] on div "Drop element here" at bounding box center [346, 112] width 43 height 16
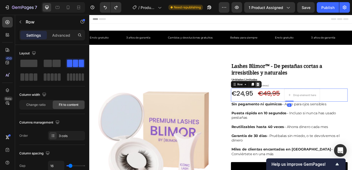
click at [293, 98] on icon at bounding box center [292, 99] width 3 height 4
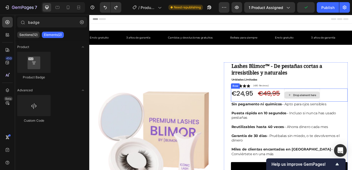
click at [351, 106] on div "Drop element here" at bounding box center [346, 112] width 43 height 16
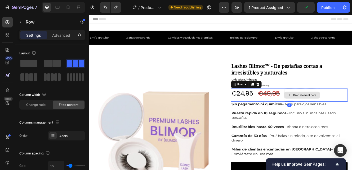
click at [351, 106] on div "Drop element here" at bounding box center [346, 112] width 43 height 16
click at [50, 65] on span at bounding box center [48, 63] width 8 height 7
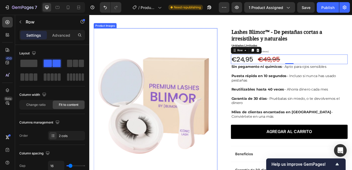
scroll to position [42, 0]
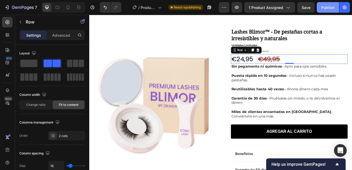
click at [329, 8] on div "Publish" at bounding box center [327, 8] width 13 height 6
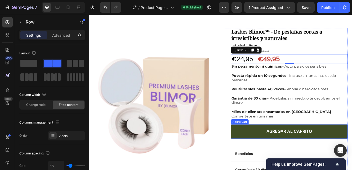
click at [288, 160] on button "Agregar al carrito" at bounding box center [330, 156] width 141 height 17
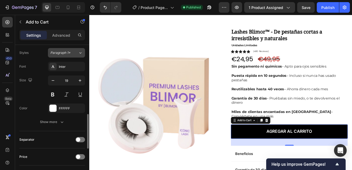
scroll to position [265, 0]
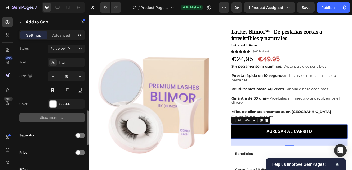
click at [59, 119] on icon "button" at bounding box center [61, 117] width 5 height 5
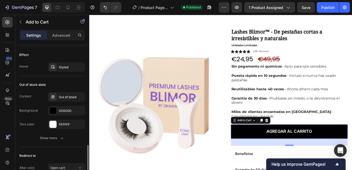
scroll to position [451, 0]
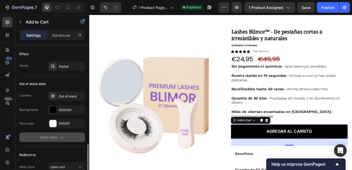
click at [53, 138] on div "Show more" at bounding box center [52, 137] width 25 height 5
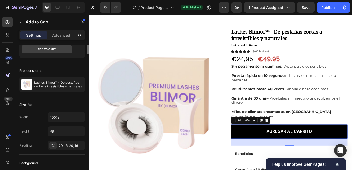
scroll to position [0, 0]
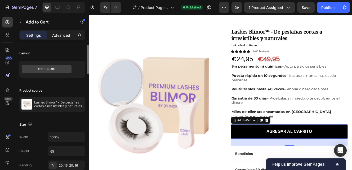
click at [58, 35] on p "Advanced" at bounding box center [61, 36] width 18 height 6
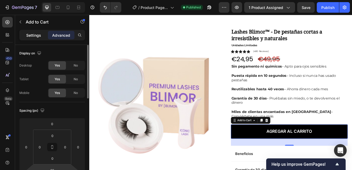
click at [33, 35] on p "Settings" at bounding box center [33, 36] width 15 height 6
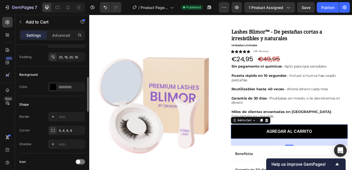
scroll to position [114, 0]
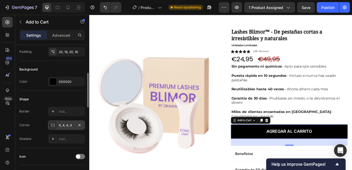
click at [54, 124] on icon at bounding box center [53, 125] width 4 height 4
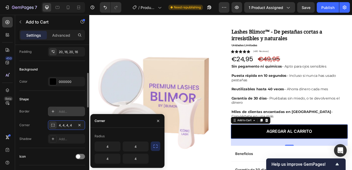
click at [53, 112] on icon at bounding box center [53, 111] width 3 height 3
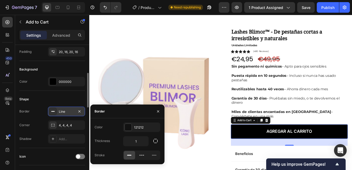
click at [37, 93] on div "Shape Border Line Corner 4, 4, 4, 4 Shadow Add..." at bounding box center [52, 119] width 66 height 57
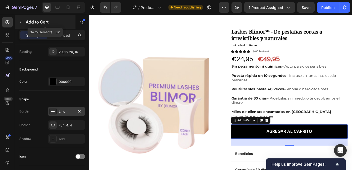
click at [21, 24] on icon "button" at bounding box center [20, 22] width 4 height 4
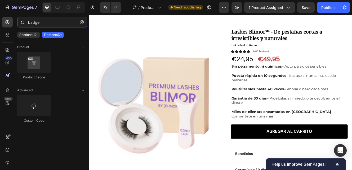
click at [33, 22] on input "badge" at bounding box center [52, 22] width 70 height 11
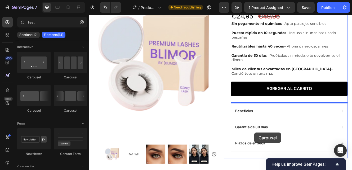
scroll to position [97, 0]
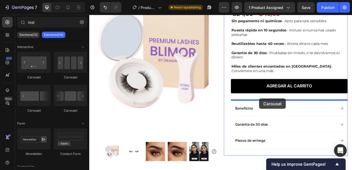
drag, startPoint x: 127, startPoint y: 76, endPoint x: 294, endPoint y: 116, distance: 172.3
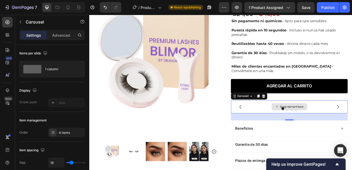
click at [325, 124] on div "Drop element here" at bounding box center [334, 126] width 28 height 4
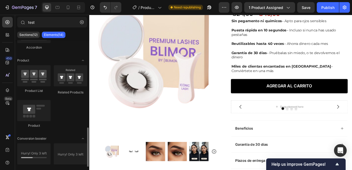
scroll to position [199, 0]
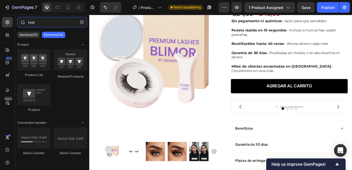
click at [44, 24] on input "test" at bounding box center [52, 22] width 70 height 11
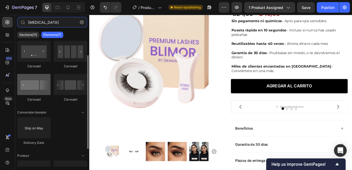
scroll to position [44, 0]
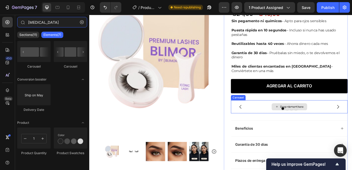
type input "testim"
click at [335, 124] on div "Drop element here" at bounding box center [331, 126] width 43 height 8
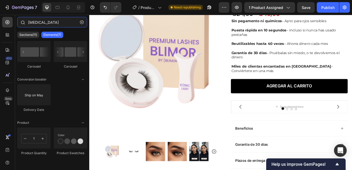
click at [37, 24] on input "testim" at bounding box center [52, 22] width 70 height 11
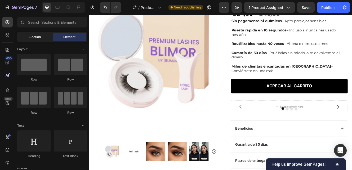
click at [35, 36] on span "Section" at bounding box center [34, 37] width 11 height 5
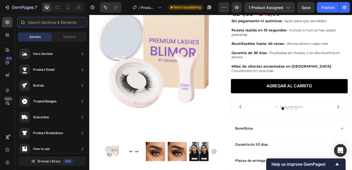
click at [37, 22] on input "text" at bounding box center [52, 22] width 70 height 11
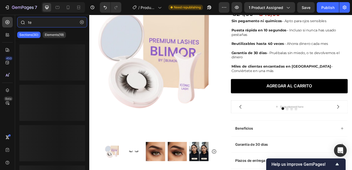
type input "tes"
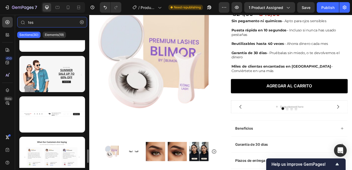
scroll to position [1040, 0]
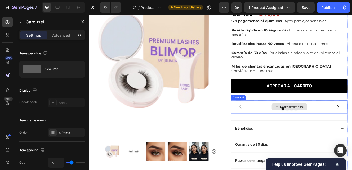
click at [302, 123] on div "Drop element here" at bounding box center [330, 127] width 141 height 16
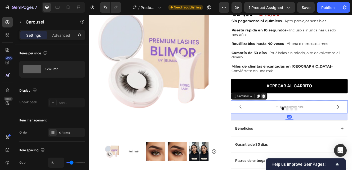
click at [300, 115] on icon at bounding box center [299, 114] width 3 height 4
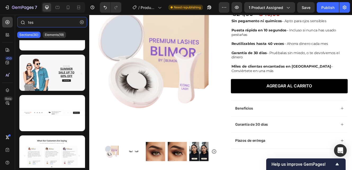
click at [31, 22] on input "tes" at bounding box center [52, 22] width 70 height 11
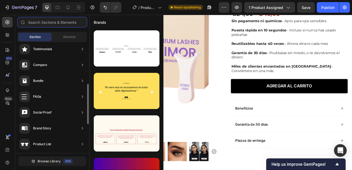
scroll to position [118, 0]
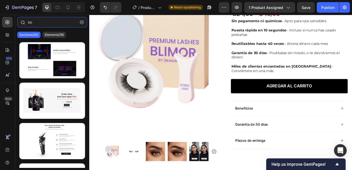
type input "i"
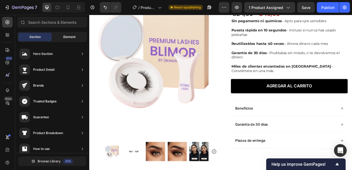
click at [61, 40] on div "Element" at bounding box center [69, 37] width 33 height 8
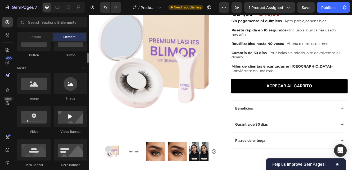
scroll to position [145, 0]
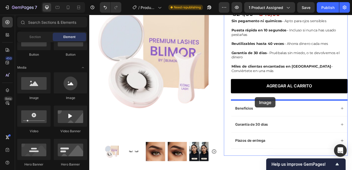
drag, startPoint x: 124, startPoint y: 98, endPoint x: 289, endPoint y: 115, distance: 166.3
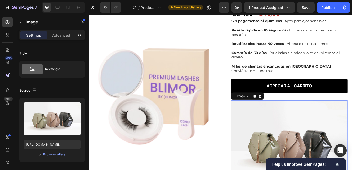
click at [290, 145] on img at bounding box center [330, 172] width 141 height 106
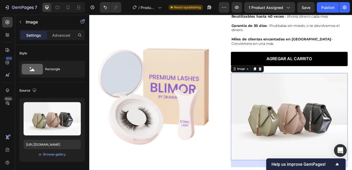
scroll to position [134, 0]
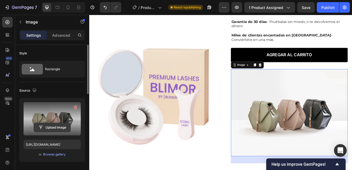
click at [48, 126] on input "file" at bounding box center [52, 127] width 37 height 9
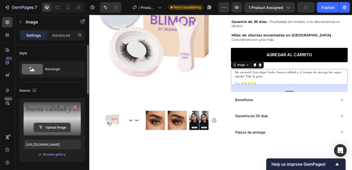
click at [44, 128] on input "file" at bounding box center [52, 127] width 37 height 9
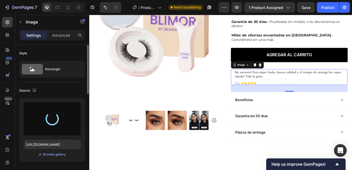
type input "https://cdn.shopify.com/s/files/1/0965/9167/5729/files/gempages_584658183474119…"
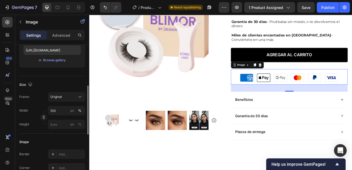
scroll to position [100, 0]
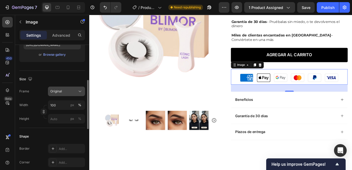
click at [59, 92] on span "Original" at bounding box center [56, 91] width 12 height 5
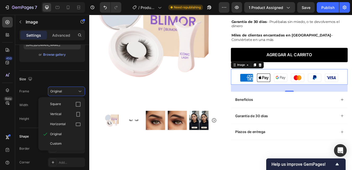
click at [64, 66] on div "Upload Image https://cdn.shopify.com/s/files/1/0965/9167/5729/files/gempages_58…" at bounding box center [52, 32] width 66 height 68
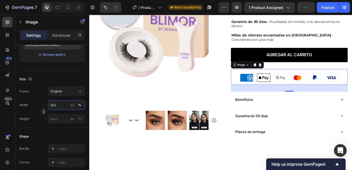
click at [54, 104] on input "100" at bounding box center [66, 106] width 37 height 10
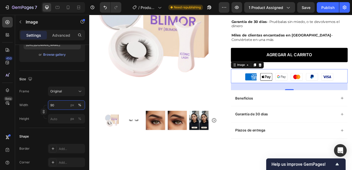
type input "9"
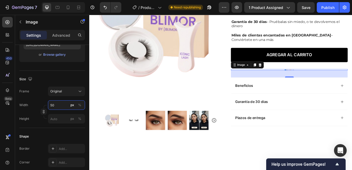
type input "5"
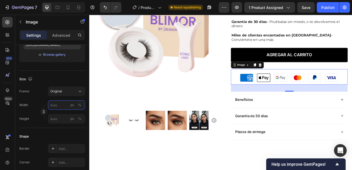
type input "5"
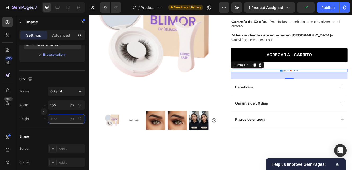
click at [55, 116] on input "px %" at bounding box center [66, 119] width 37 height 10
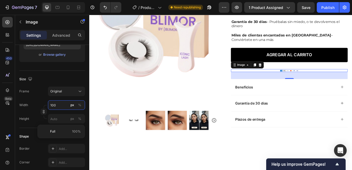
click at [55, 107] on input "100" at bounding box center [66, 106] width 37 height 10
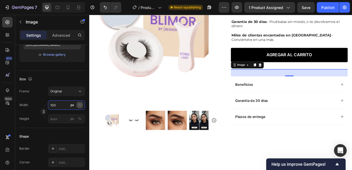
type input "10"
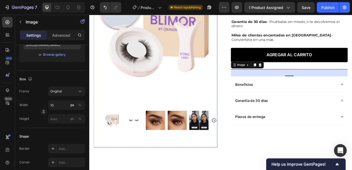
click at [101, 126] on div at bounding box center [169, 46] width 150 height 216
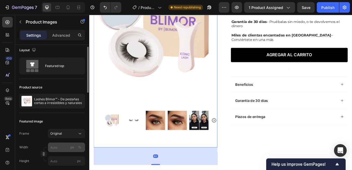
scroll to position [4, 0]
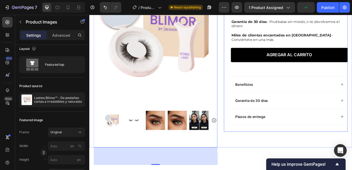
click at [317, 78] on div "Agregar al carrito Add to Cart" at bounding box center [330, 68] width 141 height 26
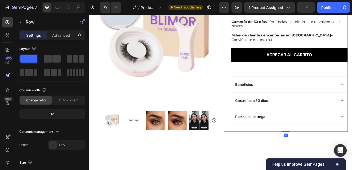
scroll to position [0, 0]
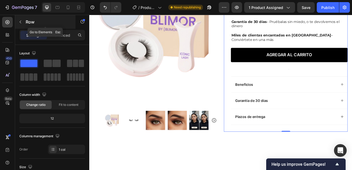
click at [19, 23] on icon "button" at bounding box center [20, 22] width 4 height 4
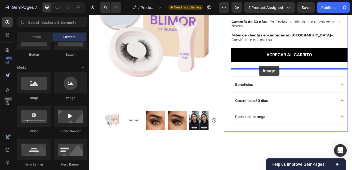
drag, startPoint x: 127, startPoint y: 99, endPoint x: 294, endPoint y: 76, distance: 168.7
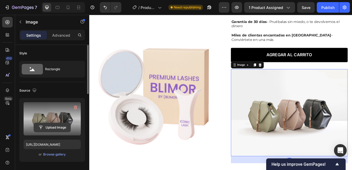
click at [54, 123] on input "file" at bounding box center [52, 127] width 37 height 9
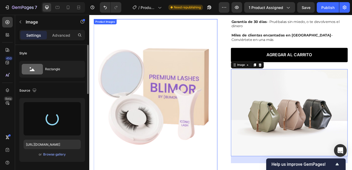
type input "https://cdn.shopify.com/s/files/1/0965/9167/5729/files/gempages_584658183474119…"
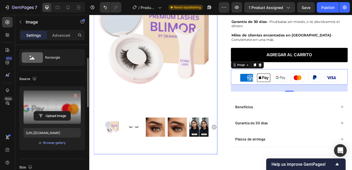
scroll to position [19, 0]
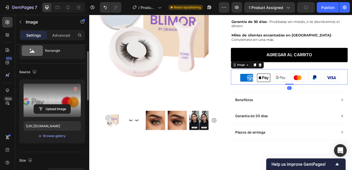
drag, startPoint x: 331, startPoint y: 106, endPoint x: 330, endPoint y: 89, distance: 17.0
click at [330, 89] on div "Image 0" at bounding box center [330, 90] width 141 height 19
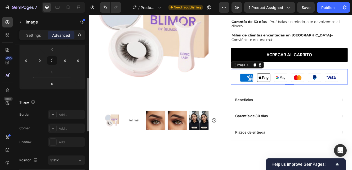
scroll to position [88, 0]
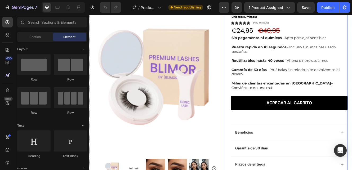
scroll to position [77, 0]
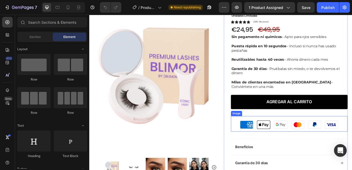
click at [286, 145] on img at bounding box center [330, 147] width 141 height 19
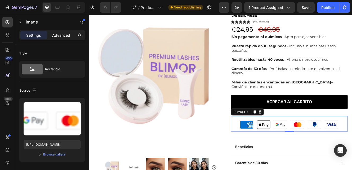
click at [60, 33] on p "Advanced" at bounding box center [61, 36] width 18 height 6
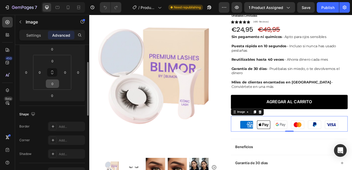
scroll to position [65, 0]
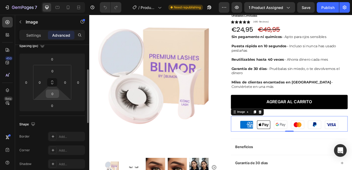
click at [51, 94] on input "0" at bounding box center [52, 94] width 11 height 8
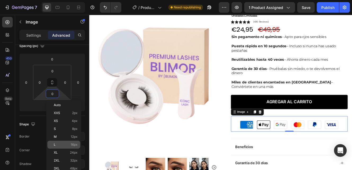
click at [57, 142] on div "L 16px" at bounding box center [63, 145] width 33 height 8
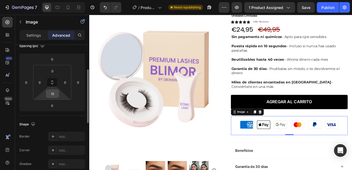
click at [53, 95] on input "16" at bounding box center [52, 94] width 11 height 8
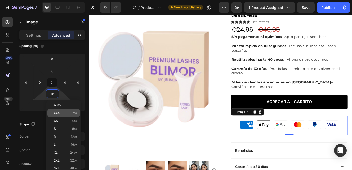
click at [56, 114] on span "XXS" at bounding box center [57, 113] width 6 height 4
type input "2"
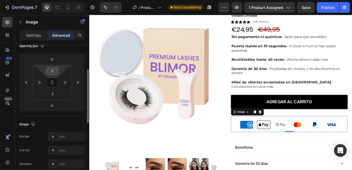
click at [53, 73] on input "0" at bounding box center [52, 71] width 11 height 8
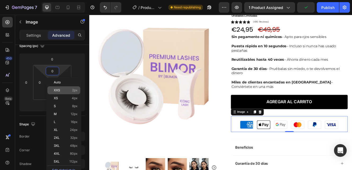
click at [60, 93] on div "XXS 2px" at bounding box center [63, 91] width 33 height 8
type input "2"
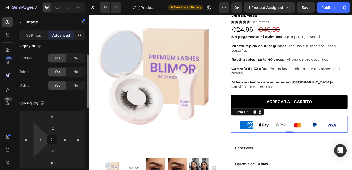
scroll to position [0, 0]
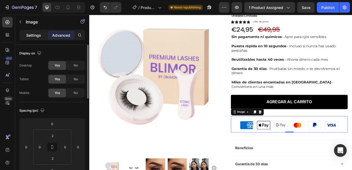
click at [38, 36] on p "Settings" at bounding box center [33, 36] width 15 height 6
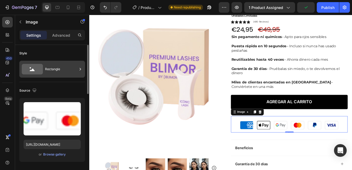
click at [45, 73] on div "Rectangle" at bounding box center [61, 69] width 32 height 12
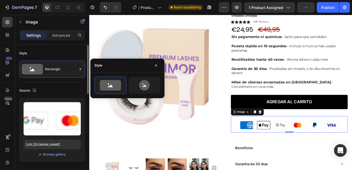
click at [57, 52] on div "Style" at bounding box center [52, 53] width 66 height 8
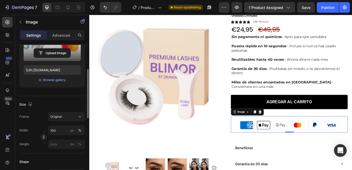
scroll to position [77, 0]
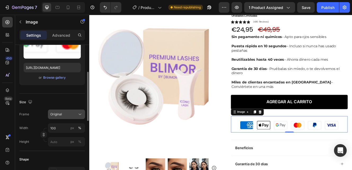
click at [55, 114] on span "Original" at bounding box center [56, 114] width 12 height 5
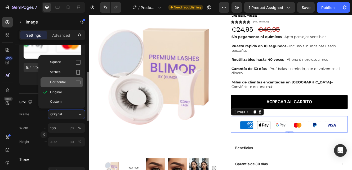
click at [56, 82] on span "Horizontal" at bounding box center [58, 82] width 16 height 5
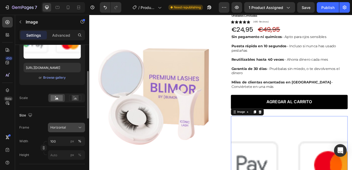
click at [56, 130] on span "Horizontal" at bounding box center [58, 127] width 16 height 5
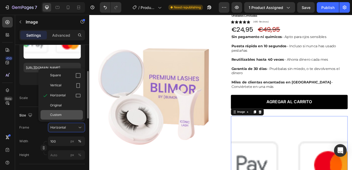
click at [57, 115] on span "Custom" at bounding box center [56, 115] width 12 height 5
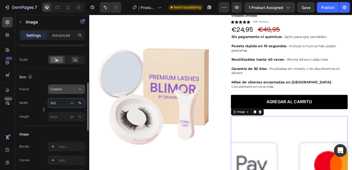
scroll to position [117, 0]
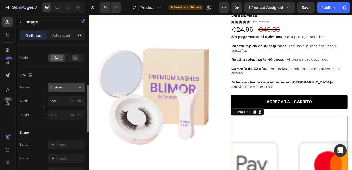
click at [62, 90] on button "Custom" at bounding box center [66, 88] width 37 height 10
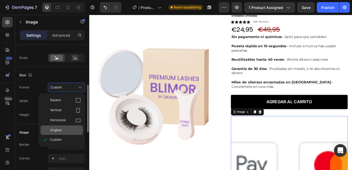
click at [61, 128] on span "Original" at bounding box center [56, 130] width 12 height 5
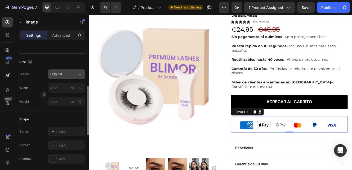
click at [63, 78] on button "Original" at bounding box center [66, 75] width 37 height 10
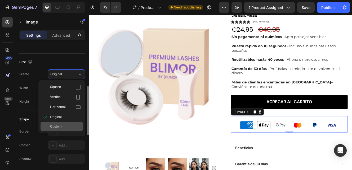
click at [58, 125] on span "Custom" at bounding box center [56, 126] width 12 height 5
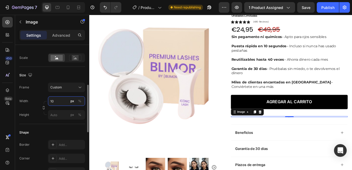
type input "1"
type input "2"
type input "4"
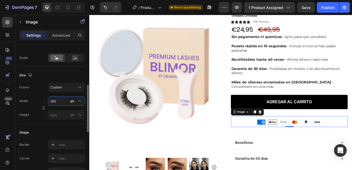
type input "350"
click at [53, 127] on div "Shape Border Add... Corner Add... Shadow Add..." at bounding box center [52, 152] width 66 height 57
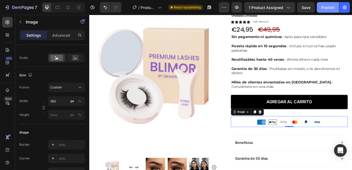
click at [324, 9] on div "Publish" at bounding box center [327, 8] width 13 height 6
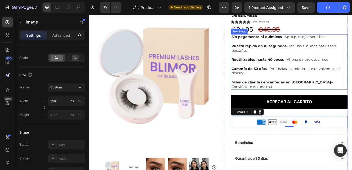
click at [273, 83] on p "Garantía de 30 días – Pruébalas sin miedo, o te devolvemos el dinero" at bounding box center [331, 83] width 140 height 11
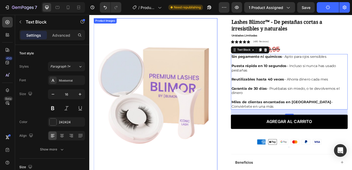
scroll to position [0, 0]
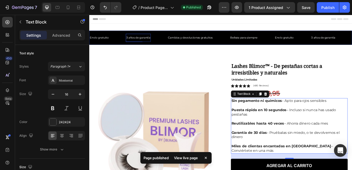
click at [144, 43] on p "3 años de garantía" at bounding box center [148, 42] width 29 height 4
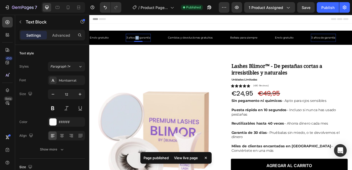
click at [144, 43] on p "3 años de garantía" at bounding box center [148, 42] width 29 height 4
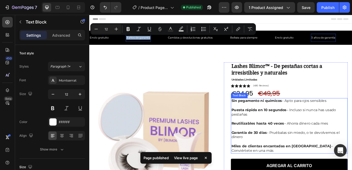
click at [280, 156] on strong "Garantía de 30 días" at bounding box center [282, 157] width 43 height 5
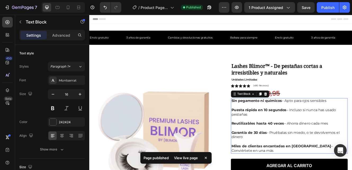
click at [280, 156] on strong "Garantía de 30 días" at bounding box center [282, 157] width 43 height 5
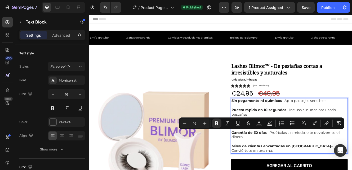
click at [291, 158] on strong "Garantía de 30 días" at bounding box center [282, 157] width 43 height 5
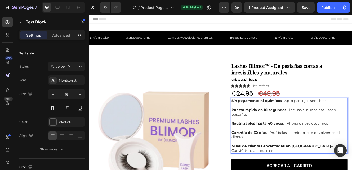
click at [303, 158] on strong "Garantía de 30 días" at bounding box center [282, 157] width 43 height 5
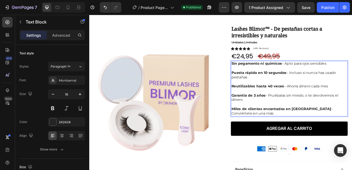
scroll to position [49, 0]
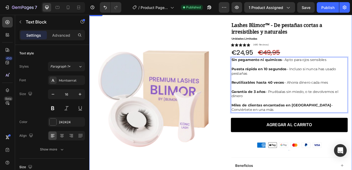
click at [247, 145] on div "Product Images Row Lashes Blimor™ - De pestañas cortas a irresistibles y natura…" at bounding box center [248, 135] width 318 height 250
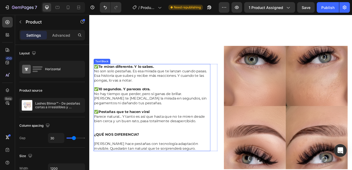
scroll to position [323, 0]
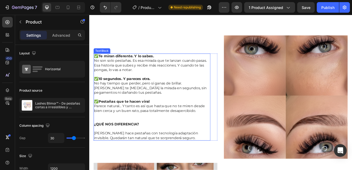
click at [156, 111] on p "No hay tiempo que perder, pero sí ganas de brillar. [PERSON_NAME] te [MEDICAL_D…" at bounding box center [165, 107] width 140 height 22
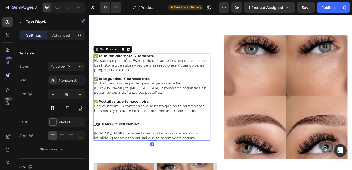
click at [200, 164] on p "¿QUÉ NOS DIFERENCIA? [PERSON_NAME] hace pestañas con tecnología adaptación invi…" at bounding box center [165, 156] width 140 height 22
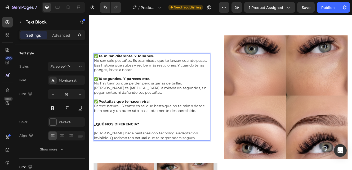
click at [200, 164] on p "¿QUÉ NOS DIFERENCIA? [PERSON_NAME] hace pestañas con tecnología adaptación invi…" at bounding box center [165, 156] width 140 height 22
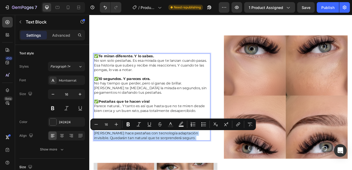
drag, startPoint x: 200, startPoint y: 164, endPoint x: 97, endPoint y: 64, distance: 143.0
click at [97, 64] on div "✅ Te miran diferente. Y lo sabes. No son solo pestañas. Es esa mirada que te la…" at bounding box center [164, 115] width 141 height 106
click at [202, 164] on p "¿QUÉ NOS DIFERENCIA? [PERSON_NAME] hace pestañas con tecnología adaptación invi…" at bounding box center [165, 156] width 140 height 22
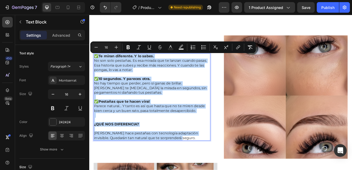
drag, startPoint x: 202, startPoint y: 164, endPoint x: 96, endPoint y: 66, distance: 145.0
click at [96, 66] on div "✅ Te miran diferente. Y lo sabes. No son solo pestañas. Es esa mirada que te la…" at bounding box center [164, 115] width 141 height 106
copy div "✅ Te miran diferente. Y lo sabes. No son solo pestañas. Es esa mirada que te la…"
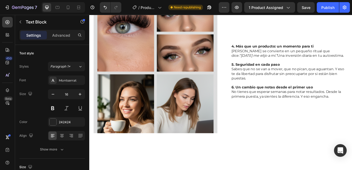
scroll to position [512, 0]
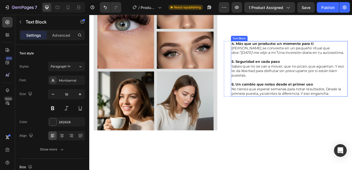
click at [298, 76] on p "5. Seguridad en cada paso Sabes que no se van a mover, que no pican, que aguant…" at bounding box center [331, 80] width 140 height 22
click at [341, 100] on strong "6. Un cambio que notas desde el primer uso" at bounding box center [310, 99] width 98 height 5
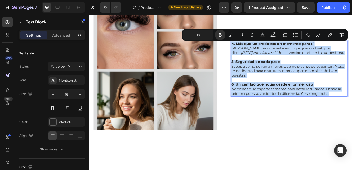
drag, startPoint x: 379, startPoint y: 111, endPoint x: 261, endPoint y: 51, distance: 132.3
click at [261, 51] on div "4. Más que un producto: un momento para ti Ponerlas se convierte en un pequeño …" at bounding box center [330, 80] width 141 height 67
copy div "4. Más que un producto: un momento para ti Ponerlas se convierte en un pequeño …"
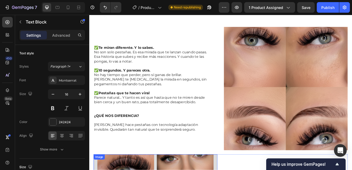
scroll to position [335, 0]
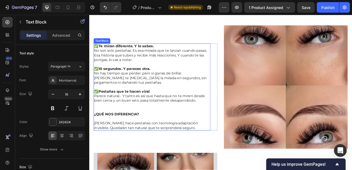
click at [160, 56] on p "No son solo pestañas. Es esa mirada que te lanzan cuando pasas. Esa historia qu…" at bounding box center [165, 64] width 140 height 16
click at [168, 53] on p "✅ Te miran diferente. Y lo sabes." at bounding box center [165, 53] width 140 height 6
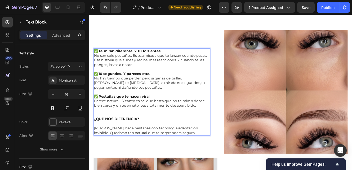
scroll to position [302, 0]
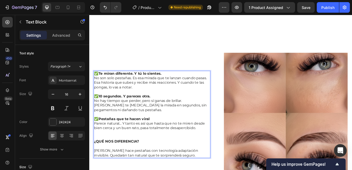
click at [100, 86] on p "✅ Te miran diferente. Y tú lo sientes." at bounding box center [165, 86] width 140 height 6
click at [101, 116] on strong "10 segundos. Y pareces otra." at bounding box center [131, 113] width 63 height 5
click at [101, 143] on strong "Pestañas que te hacen viral" at bounding box center [131, 140] width 62 height 5
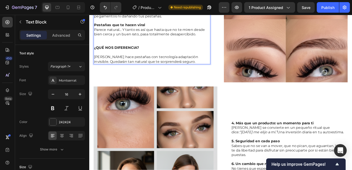
scroll to position [418, 0]
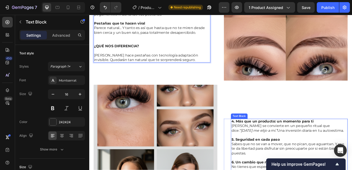
click at [275, 152] on p "4. Más que un producto: un momento para ti Ponerlas se convierte en un pequeño …" at bounding box center [331, 150] width 140 height 16
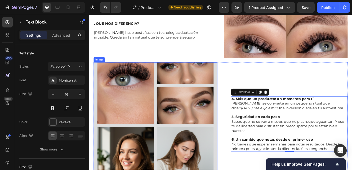
scroll to position [455, 0]
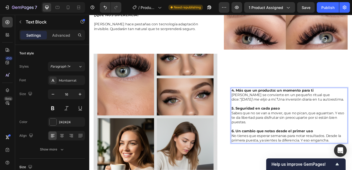
click at [285, 118] on p "4. Más que un producto: un momento para ti Ponerlas se convierte en un pequeño …" at bounding box center [331, 112] width 140 height 16
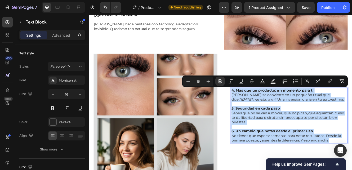
drag, startPoint x: 379, startPoint y: 168, endPoint x: 262, endPoint y: 106, distance: 132.6
click at [262, 106] on div "4. Más que un producto: un momento para ti Ponerlas se convierte en un pequeño …" at bounding box center [330, 136] width 141 height 67
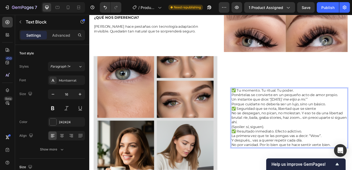
click at [267, 108] on p "✅ Tu momento. Tu ritual. Tu poder." at bounding box center [331, 107] width 140 height 6
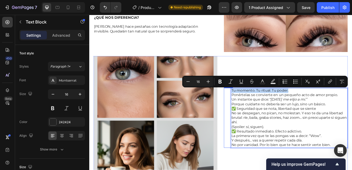
drag, startPoint x: 332, startPoint y: 107, endPoint x: 260, endPoint y: 106, distance: 72.0
click at [260, 106] on div "Tu momento. Tu ritual. Tu poder. Ponértelas se convierte en un pequeño acto de …" at bounding box center [327, 140] width 150 height 73
click at [221, 83] on icon "Editor contextual toolbar" at bounding box center [219, 81] width 5 height 5
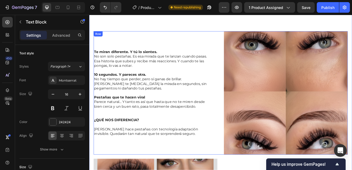
scroll to position [325, 0]
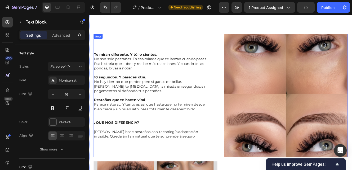
click at [156, 51] on div "Te miran diferente. Y tú lo sientes. No son solo pestañas. Es esa mirada que te…" at bounding box center [169, 113] width 150 height 150
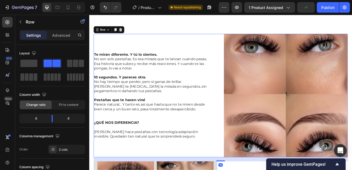
click at [116, 51] on div "Te miran diferente. Y tú lo sientes. No son solo pestañas. Es esa mirada que te…" at bounding box center [169, 113] width 150 height 150
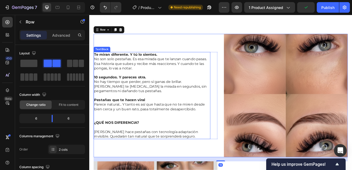
click at [114, 65] on strong "Te miran diferente. Y tú lo sientes." at bounding box center [133, 63] width 76 height 5
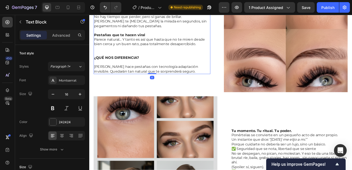
scroll to position [449, 0]
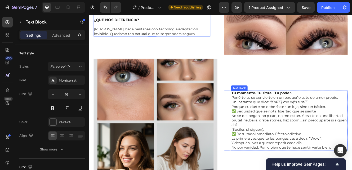
click at [351, 120] on p "Ponértelas se convierte en un pequeño acto de amor propio. Un instante que dice…" at bounding box center [331, 121] width 140 height 16
click at [351, 121] on p "Ponértelas se convierte en un pequeño acto de amor propio. Un instante que dice…" at bounding box center [331, 121] width 140 height 16
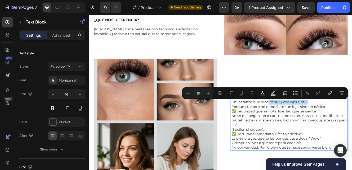
click at [351, 121] on p "Ponértelas se convierte en un pequeño acto de amor propio. Un instante que dice…" at bounding box center [331, 121] width 140 height 16
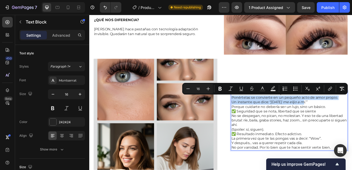
drag, startPoint x: 348, startPoint y: 121, endPoint x: 260, endPoint y: 116, distance: 88.0
click at [260, 116] on div "Tu momento. Tu ritual. Tu poder. Ponértelas se convierte en un pequeño acto de …" at bounding box center [330, 143] width 141 height 73
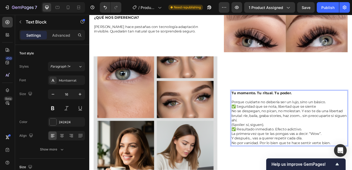
scroll to position [455, 0]
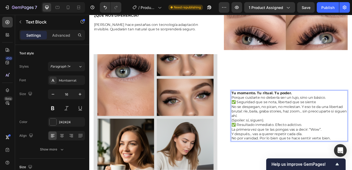
click at [351, 115] on p "Tu momento. Tu ritual. Tu poder. Porque cuidarte no debería ser un lujo, sino u…" at bounding box center [331, 112] width 140 height 11
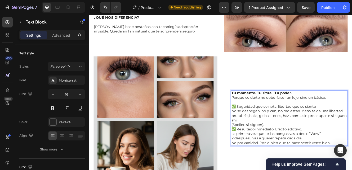
click at [267, 126] on p "✅ Seguridad que se nota, libertad que se siente" at bounding box center [331, 127] width 140 height 6
drag, startPoint x: 357, startPoint y: 125, endPoint x: 358, endPoint y: 128, distance: 3.9
click at [351, 128] on p "Seguridad que se nota, libertad que se siente" at bounding box center [331, 127] width 140 height 6
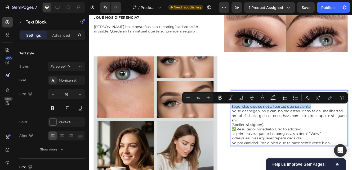
drag, startPoint x: 357, startPoint y: 127, endPoint x: 261, endPoint y: 125, distance: 95.6
click at [261, 125] on p "Seguridad que se nota, libertad que se siente" at bounding box center [331, 127] width 140 height 6
click at [221, 98] on icon "Editor contextual toolbar" at bounding box center [219, 97] width 5 height 5
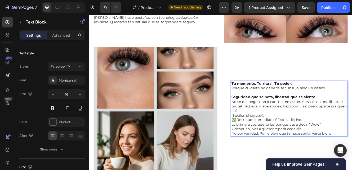
scroll to position [467, 0]
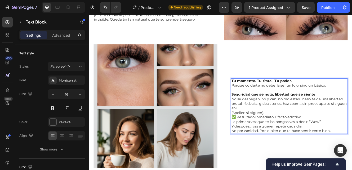
click at [300, 123] on p "No se despegan, no pican, no molestan. Y eso te da una libertad brutal: ríe, ba…" at bounding box center [331, 126] width 140 height 22
click at [330, 123] on p "No se despegan, no pican, no molestan. Y eso te da una libertad brutal: ríe, ba…" at bounding box center [331, 126] width 140 height 22
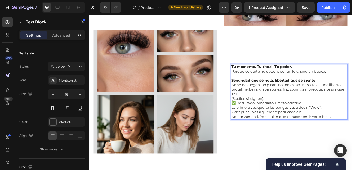
scroll to position [486, 0]
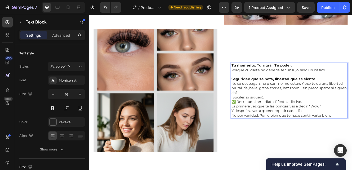
click at [292, 115] on p "No se despegan, no pican, no molestan. Y eso te da una libertad brutal: ríe, ba…" at bounding box center [331, 107] width 140 height 22
drag, startPoint x: 303, startPoint y: 116, endPoint x: 260, endPoint y: 115, distance: 42.4
click at [260, 115] on div "Tu momento. Tu ritual. Tu poder. Porque cuidarte no debería ser un lujo, sino u…" at bounding box center [330, 106] width 141 height 67
click at [302, 116] on p "No se despegan, no pican, no molestan. Y eso te da una libertad brutal: ríe, ba…" at bounding box center [331, 107] width 140 height 22
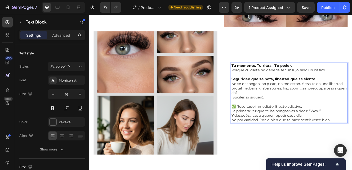
click at [267, 127] on p "✅ Resultado inmediato. Efecto adictivo." at bounding box center [331, 127] width 140 height 6
click at [265, 127] on p "✅Resultado inmediato. Efecto adictivo." at bounding box center [331, 127] width 140 height 6
drag, startPoint x: 340, startPoint y: 126, endPoint x: 260, endPoint y: 126, distance: 80.2
click at [260, 126] on div "Tu momento. Tu ritual. Tu poder. Porque cuidarte no debería ser un lujo, sino u…" at bounding box center [327, 110] width 150 height 73
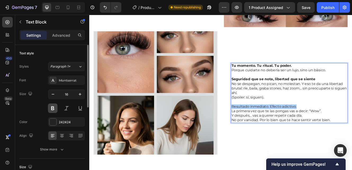
click at [51, 110] on button at bounding box center [53, 109] width 10 height 10
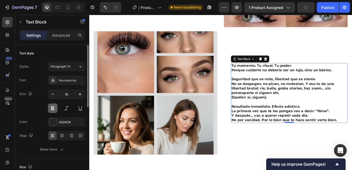
click at [51, 110] on button at bounding box center [53, 109] width 10 height 10
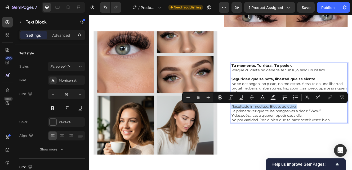
drag, startPoint x: 340, startPoint y: 127, endPoint x: 261, endPoint y: 127, distance: 78.1
click at [261, 127] on p "Resultado inmediato. Efecto adictivo." at bounding box center [331, 127] width 140 height 6
click at [222, 100] on icon "Editor contextual toolbar" at bounding box center [219, 97] width 5 height 5
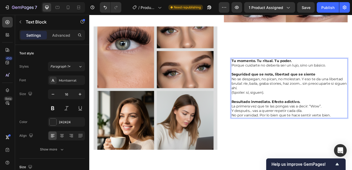
scroll to position [490, 0]
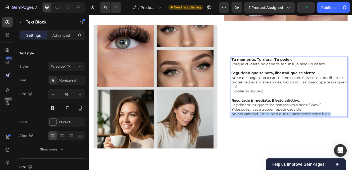
drag, startPoint x: 382, startPoint y: 136, endPoint x: 263, endPoint y: 137, distance: 119.6
click at [263, 137] on p "La primera vez que te las pongas vas a decir: “Wow”. Y después... vas a querer …" at bounding box center [331, 130] width 140 height 16
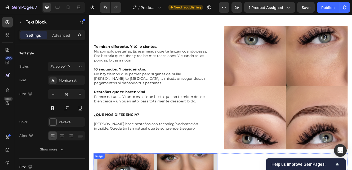
scroll to position [333, 0]
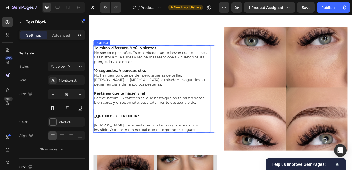
click at [158, 54] on strong "Te miran diferente. Y tú lo sientes." at bounding box center [133, 55] width 76 height 5
click at [159, 55] on strong "Te miran diferente. Y tú lo sientes." at bounding box center [133, 55] width 76 height 5
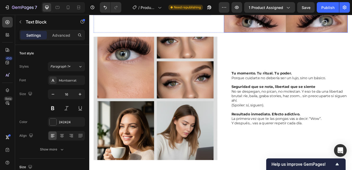
scroll to position [480, 0]
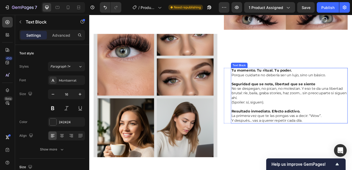
click at [280, 100] on strong "Seguridad que se nota, libertad que se siente" at bounding box center [311, 98] width 101 height 5
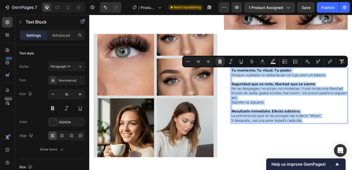
drag, startPoint x: 353, startPoint y: 142, endPoint x: 262, endPoint y: 80, distance: 110.4
click at [262, 80] on div "Tu momento. Tu ritual. Tu poder. Porque cuidarte no debería ser un lujo, sino u…" at bounding box center [330, 112] width 141 height 67
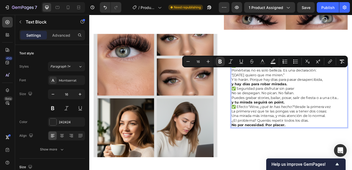
scroll to position [474, 0]
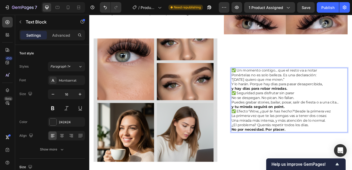
click at [266, 83] on p "✅ Un momento contigo… que el resto va a notar" at bounding box center [331, 83] width 140 height 6
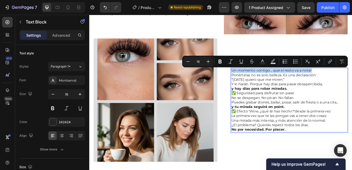
drag, startPoint x: 358, startPoint y: 82, endPoint x: 261, endPoint y: 83, distance: 97.1
click at [261, 83] on p "Un momento contigo… que el resto va a notar" at bounding box center [331, 83] width 140 height 6
click at [220, 62] on icon "Editor contextual toolbar" at bounding box center [219, 61] width 5 height 5
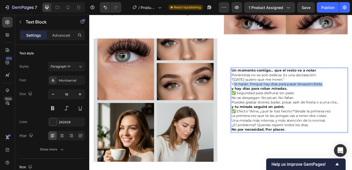
drag, startPoint x: 375, startPoint y: 99, endPoint x: 263, endPoint y: 98, distance: 111.4
click at [263, 98] on p "Ponértelas no es solo belleza. Es una declaración: “Hoy quiero que me miren.” Y…" at bounding box center [331, 96] width 140 height 22
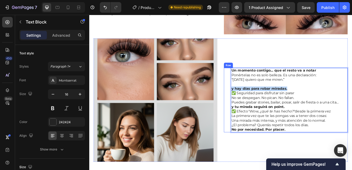
drag, startPoint x: 329, startPoint y: 105, endPoint x: 260, endPoint y: 103, distance: 68.6
click at [260, 103] on div "Un momento contigo… que el resto va a notar Ponértelas no es solo belleza. Es u…" at bounding box center [327, 118] width 150 height 78
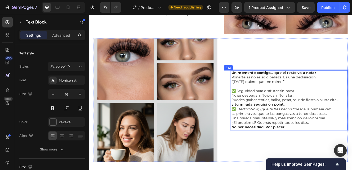
scroll to position [477, 0]
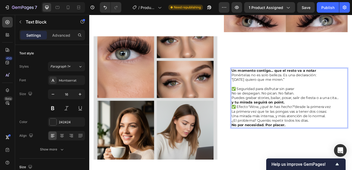
click at [268, 105] on p "✅ Seguridad para disfrutar sin parar" at bounding box center [331, 105] width 140 height 6
drag, startPoint x: 334, startPoint y: 104, endPoint x: 259, endPoint y: 104, distance: 74.9
click at [259, 104] on div "Un momento contigo… que el resto va a notar Ponértelas no es solo belleza. Es u…" at bounding box center [327, 116] width 150 height 73
click at [274, 105] on p "Seguridad para disfrutar sin parar" at bounding box center [331, 105] width 140 height 6
drag, startPoint x: 333, startPoint y: 106, endPoint x: 261, endPoint y: 106, distance: 72.0
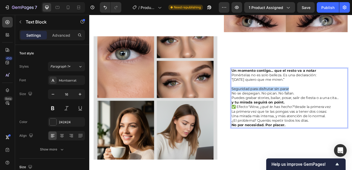
click at [261, 106] on p "Seguridad para disfrutar sin parar" at bounding box center [331, 105] width 140 height 6
click at [277, 104] on p "Seguridad para disfrutar sin parar" at bounding box center [331, 105] width 140 height 6
click at [297, 111] on p "No se despegan. No pican. No fallan. Puedes grabar stories, bailar, posar, sali…" at bounding box center [331, 116] width 140 height 16
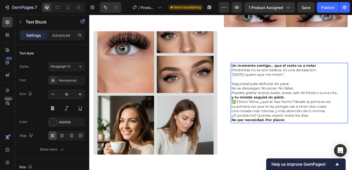
scroll to position [486, 0]
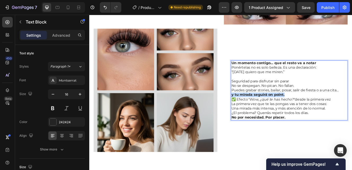
drag, startPoint x: 326, startPoint y: 112, endPoint x: 260, endPoint y: 112, distance: 65.4
click at [260, 112] on div "Un momento contigo… que el resto va a notar Ponértelas no es solo belleza. Es u…" at bounding box center [330, 106] width 141 height 73
click at [273, 112] on strong "y tu mirada seguirá on point." at bounding box center [293, 111] width 64 height 5
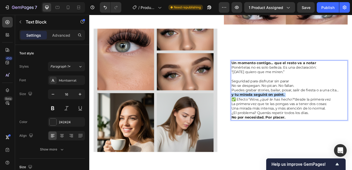
click at [316, 102] on p "No se despegan. No pican. No fallan. Puedes grabar stories, bailar, posar, sali…" at bounding box center [331, 106] width 140 height 16
click at [326, 111] on p "No se despegan. No pican. No fallan. Puedes grabar stories, bailar, posar, sali…" at bounding box center [331, 106] width 140 height 16
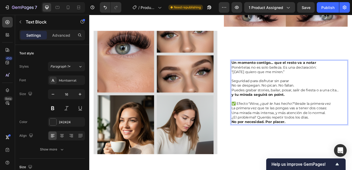
click at [268, 124] on p "✅ Efecto "Wow, ¿qué te has hecho?" desde la primera vez" at bounding box center [331, 123] width 140 height 6
drag, startPoint x: 332, startPoint y: 96, endPoint x: 261, endPoint y: 97, distance: 71.2
click at [261, 97] on div "Un momento contigo… que el resto va a notar Ponértelas no es solo belleza. Es u…" at bounding box center [330, 109] width 141 height 78
click at [261, 96] on p "Seguridad para disfrutar sin parar" at bounding box center [331, 96] width 140 height 6
drag, startPoint x: 336, startPoint y: 94, endPoint x: 263, endPoint y: 96, distance: 73.9
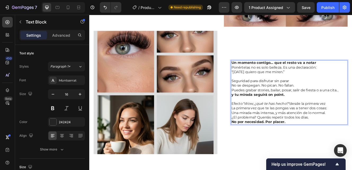
click at [263, 96] on p "Seguridad para disfrutar sin parar" at bounding box center [331, 96] width 140 height 6
drag, startPoint x: 326, startPoint y: 112, endPoint x: 261, endPoint y: 112, distance: 64.8
click at [261, 112] on p "No se despegan. No pican. No fallan. Puedes grabar stories, bailar, posar, sali…" at bounding box center [331, 106] width 140 height 16
click at [273, 119] on p "Rich Text Editor. Editing area: main" at bounding box center [331, 118] width 140 height 6
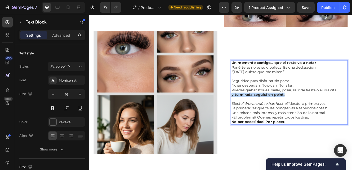
drag, startPoint x: 334, startPoint y: 124, endPoint x: 379, endPoint y: 122, distance: 45.3
click at [351, 122] on p "Efecto "Wow, ¿qué te has hecho?" desde la primera vez" at bounding box center [331, 123] width 140 height 6
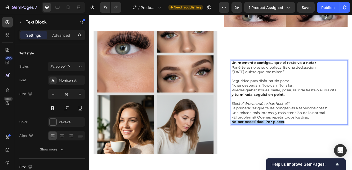
drag, startPoint x: 325, startPoint y: 144, endPoint x: 262, endPoint y: 144, distance: 62.7
click at [262, 144] on strong "No por necesidad. Por placer." at bounding box center [293, 144] width 65 height 5
click at [268, 147] on p "La primera vez que te las pongas vas a tener dos cosas: Una mirada más intensa,…" at bounding box center [331, 137] width 140 height 22
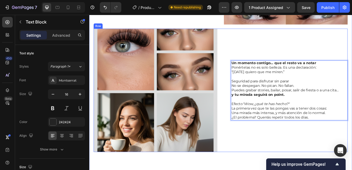
click at [266, 153] on div "Un momento contigo… que el resto va a notar Ponértelas no es solo belleza. Es u…" at bounding box center [327, 107] width 150 height 150
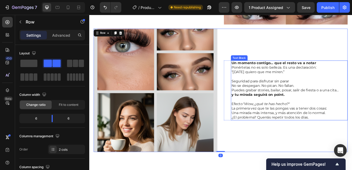
click at [276, 96] on p "Seguridad para disfrutar sin parar" at bounding box center [331, 96] width 140 height 6
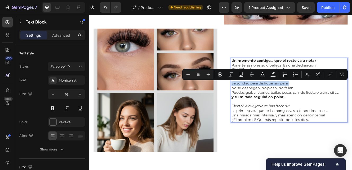
drag, startPoint x: 332, startPoint y: 98, endPoint x: 261, endPoint y: 96, distance: 70.4
click at [261, 96] on p "Seguridad para disfrutar sin parar" at bounding box center [331, 99] width 140 height 6
click at [221, 75] on icon "Editor contextual toolbar" at bounding box center [219, 75] width 3 height 4
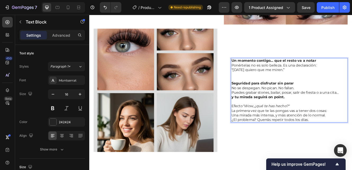
scroll to position [483, 0]
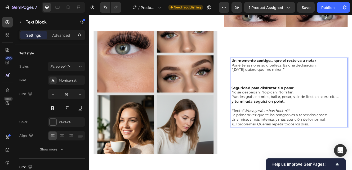
click at [270, 95] on p "Ponértelas no es solo belleza. Es una declaración: “Hoy quiero que me miren.”" at bounding box center [331, 88] width 140 height 28
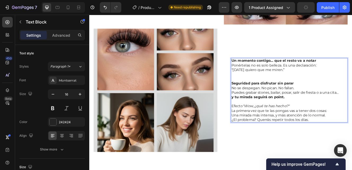
scroll to position [489, 0]
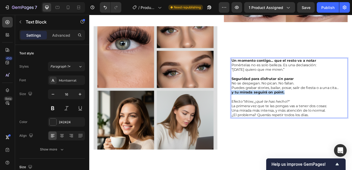
drag, startPoint x: 328, startPoint y: 111, endPoint x: 261, endPoint y: 109, distance: 67.3
click at [261, 109] on div "Un momento contigo… que el resto va a notar Ponértelas no es solo belleza. Es u…" at bounding box center [330, 103] width 141 height 73
click at [279, 109] on strong "y tu mirada seguirá on point." at bounding box center [293, 108] width 64 height 5
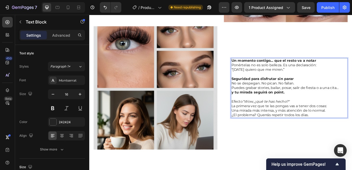
click at [275, 119] on p "Efecto "Wow, ¿qué te has hecho?"" at bounding box center [331, 121] width 140 height 6
drag, startPoint x: 333, startPoint y: 120, endPoint x: 262, endPoint y: 120, distance: 71.5
click at [262, 120] on p "Efecto "Wow, ¿qué te has hecho?"" at bounding box center [331, 121] width 140 height 6
click at [260, 119] on div "Un momento contigo… que el resto va a notar Ponértelas no es solo belleza. Es u…" at bounding box center [330, 103] width 141 height 73
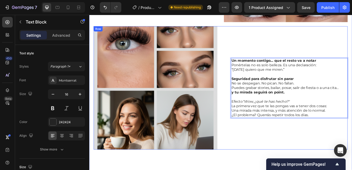
click at [251, 128] on div "Un momento contigo… que el resto va a notar Ponértelas no es solo belleza. Es u…" at bounding box center [247, 104] width 307 height 150
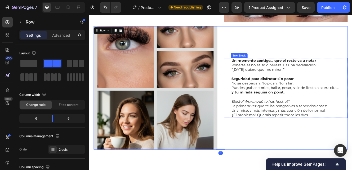
click at [287, 105] on p "No se despegan. No pican. No fallan. Puedes grabar stories, bailar, posar, sali…" at bounding box center [331, 104] width 140 height 16
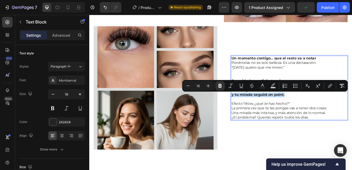
drag, startPoint x: 327, startPoint y: 112, endPoint x: 261, endPoint y: 113, distance: 65.4
click at [261, 113] on p "No se despegan. No pican. No fallan. Puedes grabar stories, bailar, posar, sali…" at bounding box center [331, 106] width 140 height 16
click at [221, 88] on icon "Editor contextual toolbar" at bounding box center [219, 85] width 5 height 5
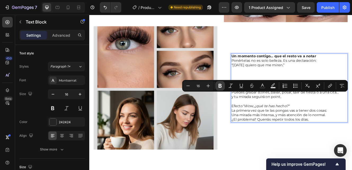
scroll to position [486, 0]
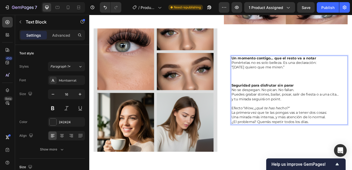
click at [273, 96] on p "Ponértelas no es solo belleza. Es una declaración: “Hoy quiero que me miren.”" at bounding box center [331, 85] width 140 height 28
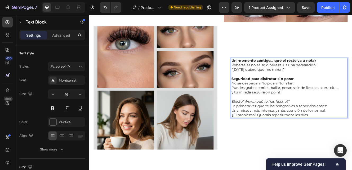
scroll to position [491, 0]
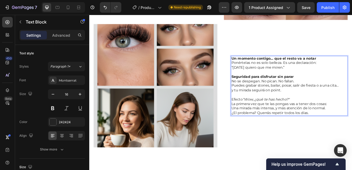
click at [290, 118] on icon ""Wow, ¿qué te has hecho?"" at bounding box center [303, 117] width 57 height 5
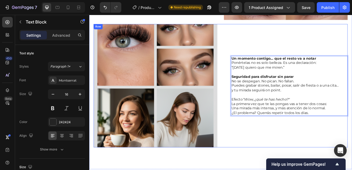
click at [270, 151] on div "Un momento contigo… que el resto va a notar Ponértelas no es solo belleza. Es u…" at bounding box center [327, 101] width 150 height 150
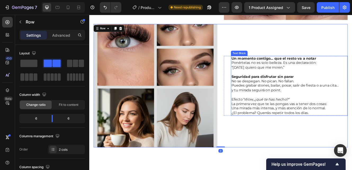
click at [272, 124] on p "La primera vez que te las pongas vas a tener dos cosas: Una mirada más intensa,…" at bounding box center [331, 128] width 140 height 16
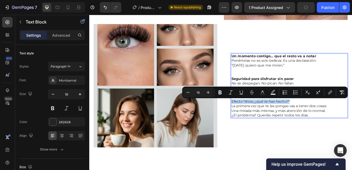
drag, startPoint x: 332, startPoint y: 119, endPoint x: 261, endPoint y: 121, distance: 70.4
click at [261, 121] on p "Efecto "Wow, ¿qué te has hecho?"" at bounding box center [331, 121] width 140 height 6
click at [221, 92] on icon "Editor contextual toolbar" at bounding box center [219, 92] width 5 height 5
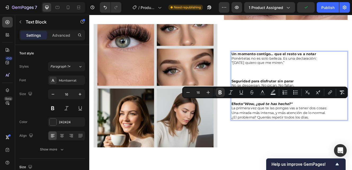
scroll to position [489, 0]
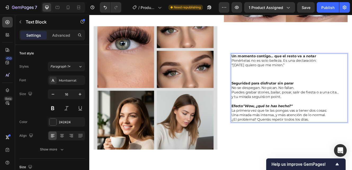
click at [267, 89] on p "Ponértelas no es solo belleza. Es una declaración: “Hoy quiero que me miren.”" at bounding box center [331, 82] width 140 height 28
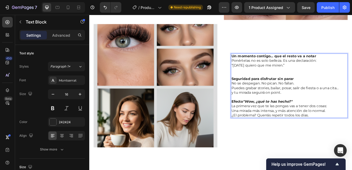
scroll to position [494, 0]
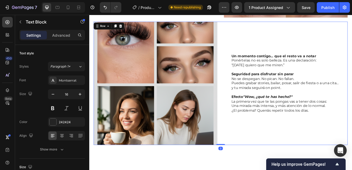
click at [251, 144] on div "Un momento contigo… que el resto va a notar Ponértelas no es solo belleza. Es u…" at bounding box center [247, 98] width 307 height 150
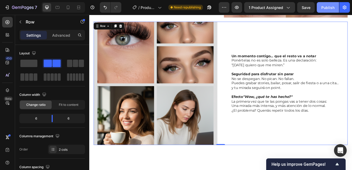
click at [326, 8] on div "Publish" at bounding box center [327, 8] width 13 height 6
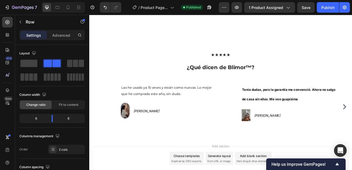
scroll to position [1206, 0]
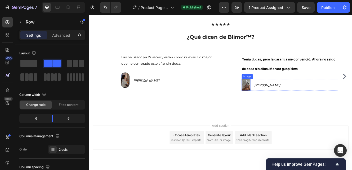
click at [278, 99] on img at bounding box center [278, 100] width 11 height 14
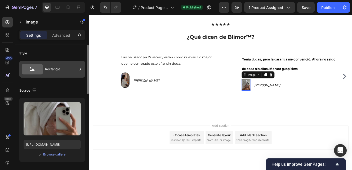
click at [27, 71] on icon at bounding box center [32, 69] width 21 height 11
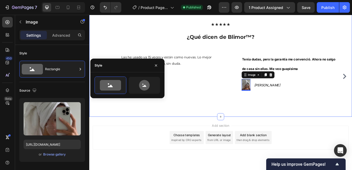
click at [125, 135] on div "★★★★★ ¿Qué dicen de Blimor™? Heading Image Las he usado ya 15 veces y están com…" at bounding box center [248, 67] width 318 height 143
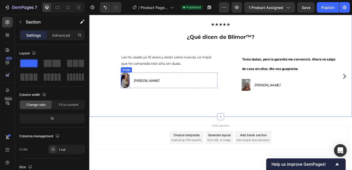
click at [131, 97] on img at bounding box center [132, 94] width 11 height 19
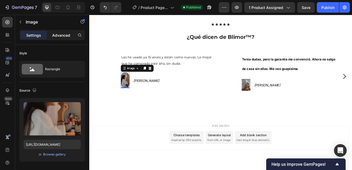
click at [59, 36] on p "Advanced" at bounding box center [61, 36] width 18 height 6
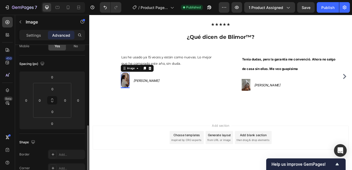
scroll to position [0, 0]
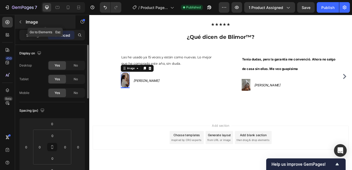
click at [20, 22] on icon "button" at bounding box center [20, 22] width 4 height 4
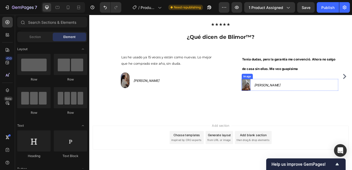
click at [279, 98] on img at bounding box center [278, 100] width 11 height 14
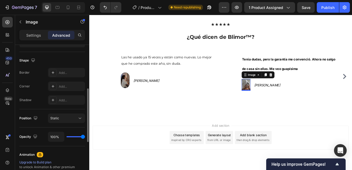
scroll to position [129, 0]
click at [53, 88] on div at bounding box center [52, 85] width 7 height 7
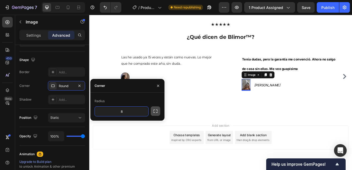
click at [158, 110] on icon "button" at bounding box center [155, 111] width 5 height 5
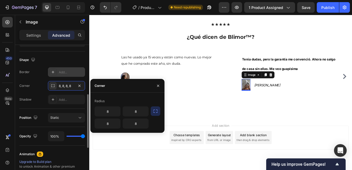
click at [59, 70] on div "Add..." at bounding box center [71, 72] width 25 height 5
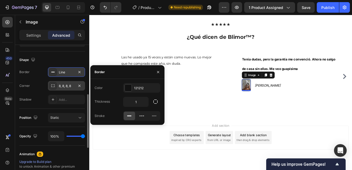
click at [62, 84] on div "8, 8, 8, 8" at bounding box center [66, 86] width 15 height 5
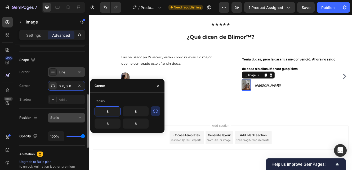
click at [64, 121] on button "Static" at bounding box center [66, 118] width 37 height 10
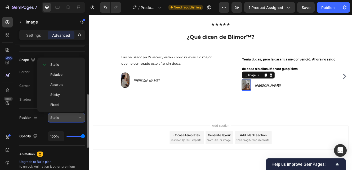
click at [64, 121] on button "Static" at bounding box center [66, 118] width 37 height 10
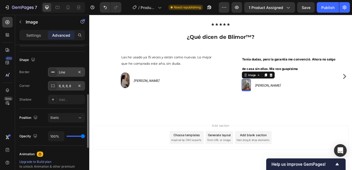
click at [64, 85] on div "8, 8, 8, 8" at bounding box center [66, 86] width 15 height 5
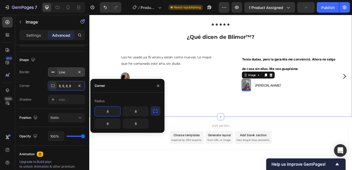
click at [215, 122] on div "★★★★★ ¿Qué dicen de Blimor™? Heading Image Las he usado ya 15 veces y están com…" at bounding box center [248, 67] width 318 height 143
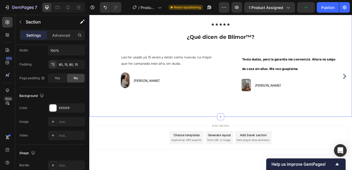
scroll to position [0, 0]
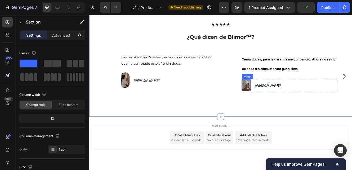
click at [278, 98] on img at bounding box center [279, 100] width 11 height 14
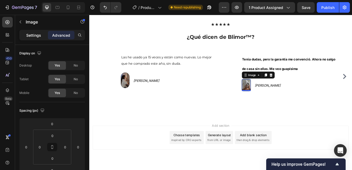
click at [36, 35] on p "Settings" at bounding box center [33, 36] width 15 height 6
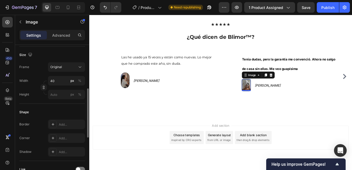
scroll to position [125, 0]
click at [61, 69] on button "Original" at bounding box center [66, 67] width 37 height 10
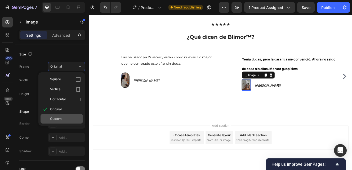
click at [59, 118] on span "Custom" at bounding box center [56, 119] width 12 height 5
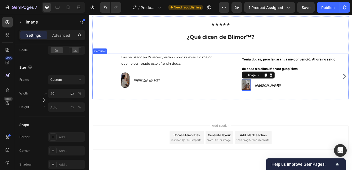
click at [113, 115] on div "Image Las he usado ya 15 veces y están como nuevas. Lo mejor que he comprado es…" at bounding box center [175, 89] width 138 height 55
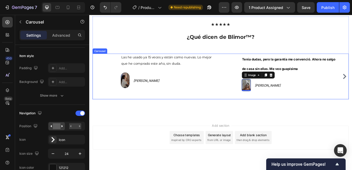
scroll to position [0, 0]
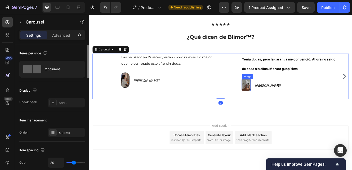
click at [276, 100] on img at bounding box center [279, 100] width 11 height 14
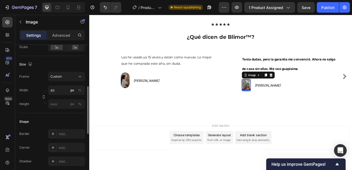
scroll to position [130, 0]
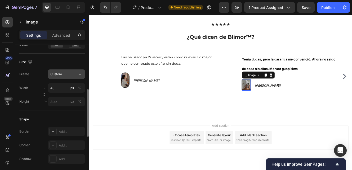
click at [62, 77] on div "Custom" at bounding box center [66, 74] width 32 height 5
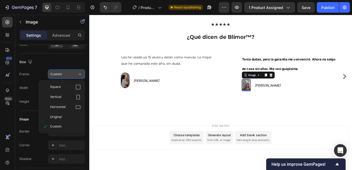
click at [62, 77] on div "Custom" at bounding box center [66, 74] width 32 height 5
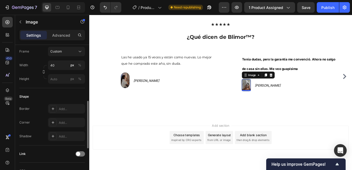
scroll to position [156, 0]
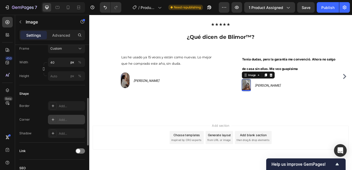
click at [63, 121] on div "Add..." at bounding box center [71, 120] width 25 height 5
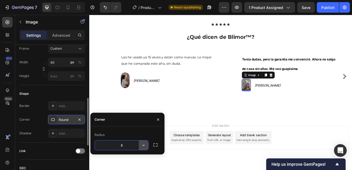
click at [143, 146] on icon "button" at bounding box center [143, 145] width 5 height 5
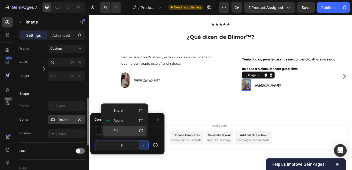
click at [132, 132] on p "Pill" at bounding box center [129, 130] width 30 height 5
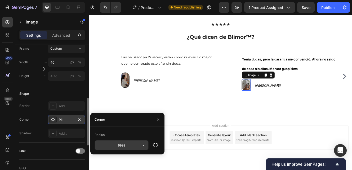
click at [128, 147] on input "9999" at bounding box center [121, 146] width 53 height 10
type input "8888"
click at [156, 145] on icon "button" at bounding box center [155, 145] width 5 height 5
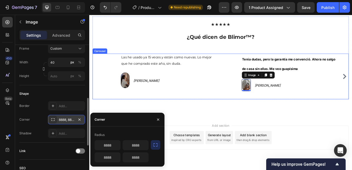
click at [113, 114] on div "Image Las he usado ya 15 veces y están como nuevas. Lo mejor que he comprado es…" at bounding box center [175, 89] width 138 height 55
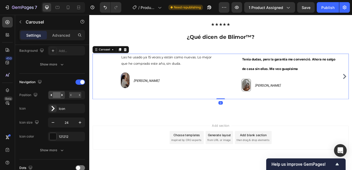
scroll to position [0, 0]
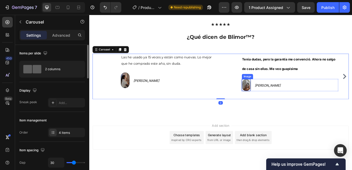
click at [277, 99] on img at bounding box center [279, 100] width 11 height 14
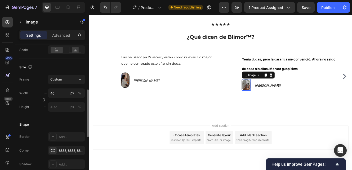
scroll to position [129, 0]
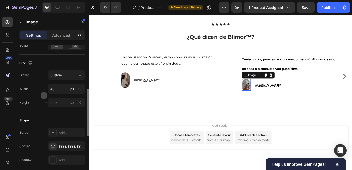
click at [43, 97] on icon "button" at bounding box center [44, 96] width 4 height 4
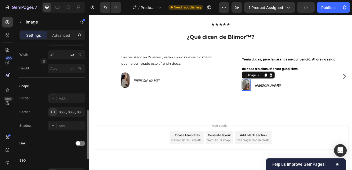
scroll to position [163, 0]
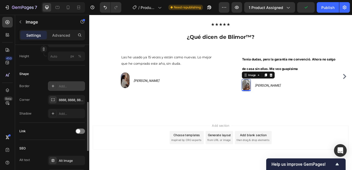
click at [57, 87] on div "Add..." at bounding box center [66, 87] width 37 height 10
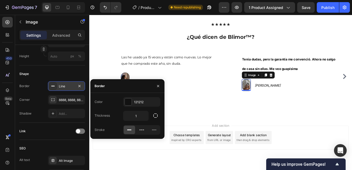
click at [57, 87] on div "Line" at bounding box center [66, 87] width 37 height 10
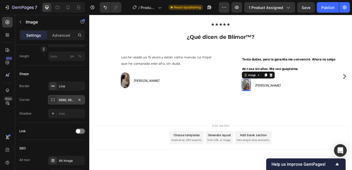
click at [62, 99] on div "8888, 8888, 8888, 8888" at bounding box center [66, 100] width 15 height 5
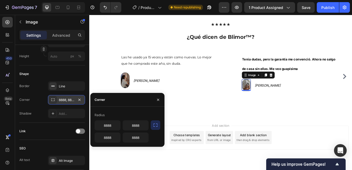
click at [65, 100] on div "8888, 8888, 8888, 8888" at bounding box center [66, 100] width 15 height 5
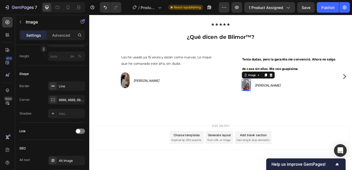
click at [141, 141] on div "Add section Choose templates inspired by CRO experts Generate layout from URL o…" at bounding box center [248, 171] width 318 height 65
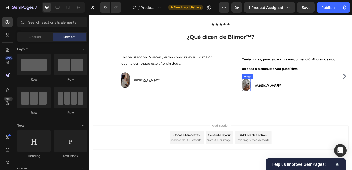
click at [278, 100] on img at bounding box center [279, 100] width 11 height 14
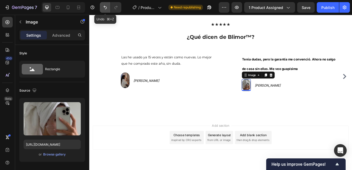
click at [103, 7] on icon "Undo/Redo" at bounding box center [104, 7] width 5 height 5
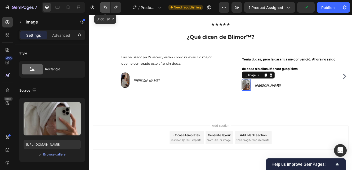
click at [103, 7] on icon "Undo/Redo" at bounding box center [104, 7] width 5 height 5
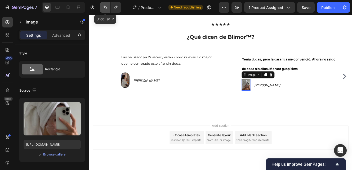
click at [103, 7] on icon "Undo/Redo" at bounding box center [104, 7] width 5 height 5
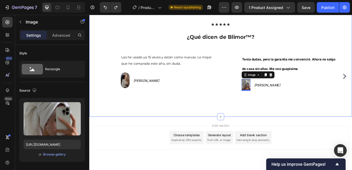
click at [167, 128] on div "★★★★★ ¿Qué dicen de Blimor™? Heading Image Las he usado ya 15 veces y están com…" at bounding box center [248, 67] width 318 height 143
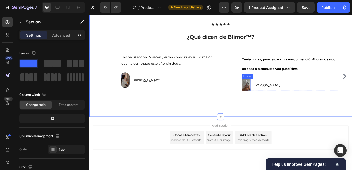
click at [277, 100] on img at bounding box center [278, 100] width 11 height 14
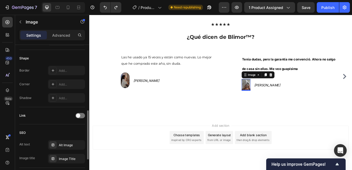
scroll to position [183, 0]
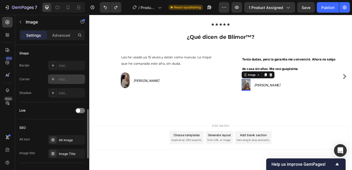
click at [53, 78] on icon at bounding box center [53, 79] width 4 height 4
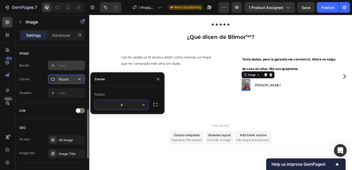
click at [51, 64] on icon at bounding box center [53, 66] width 4 height 4
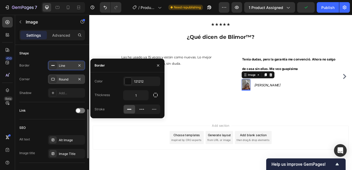
click at [55, 76] on div at bounding box center [52, 79] width 7 height 7
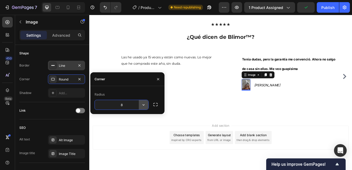
click at [144, 106] on icon "button" at bounding box center [143, 104] width 5 height 5
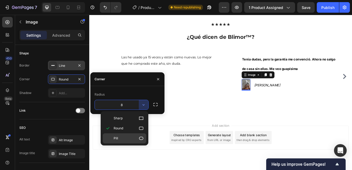
click at [119, 142] on div "Pill" at bounding box center [124, 139] width 43 height 10
type input "9999"
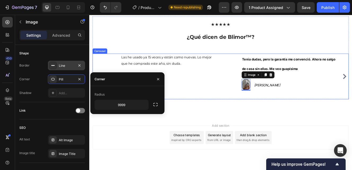
click at [223, 113] on div "Image Las he usado ya 15 veces y están como nuevas. Lo mejor que he comprado es…" at bounding box center [175, 89] width 138 height 55
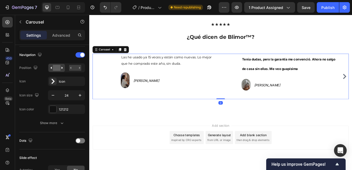
scroll to position [0, 0]
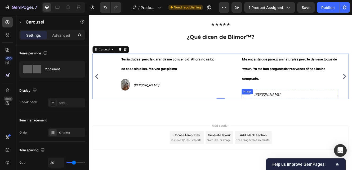
click at [276, 113] on img at bounding box center [278, 114] width 11 height 18
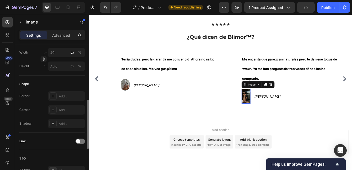
scroll to position [155, 0]
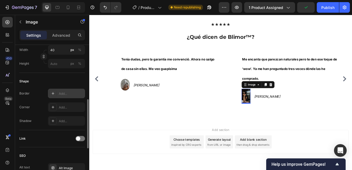
click at [63, 95] on div "Add..." at bounding box center [71, 94] width 25 height 5
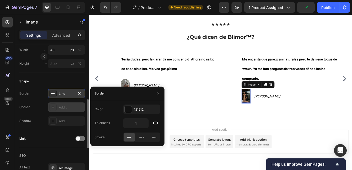
click at [61, 108] on div "Add..." at bounding box center [71, 107] width 25 height 5
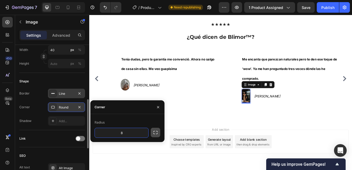
click at [153, 133] on icon "button" at bounding box center [155, 132] width 5 height 5
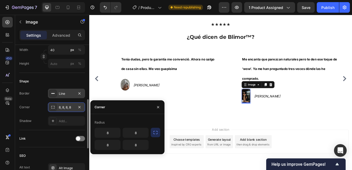
click at [67, 105] on div "8, 8, 8, 8" at bounding box center [66, 107] width 15 height 5
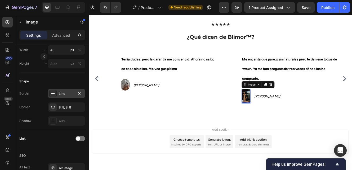
click at [69, 95] on div "Line" at bounding box center [66, 94] width 15 height 5
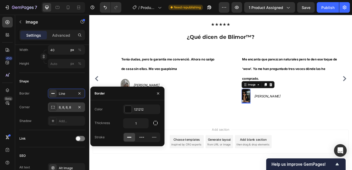
click at [65, 107] on div "8, 8, 8, 8" at bounding box center [66, 107] width 15 height 5
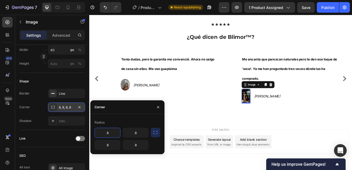
click at [52, 106] on icon at bounding box center [52, 107] width 3 height 3
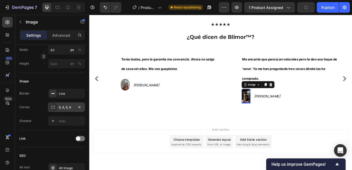
click at [52, 106] on icon at bounding box center [52, 107] width 3 height 3
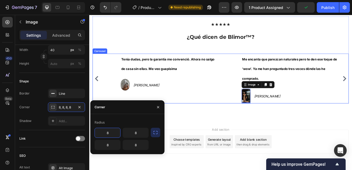
click at [221, 113] on div "Image Tenía dudas, pero la garantía me convenció. Ahora no salgo de casa sin el…" at bounding box center [175, 92] width 138 height 60
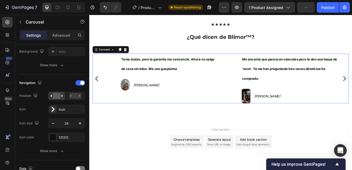
scroll to position [0, 0]
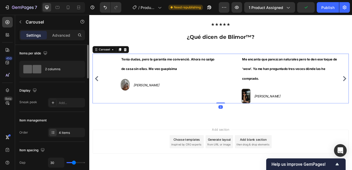
click at [221, 113] on div "Image Tenía dudas, pero la garantía me convenció. Ahora no salgo de casa sin el…" at bounding box center [175, 92] width 138 height 60
click at [277, 115] on img at bounding box center [278, 114] width 11 height 18
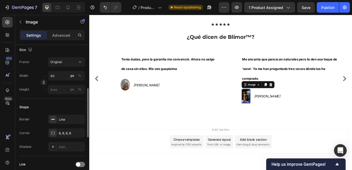
scroll to position [128, 0]
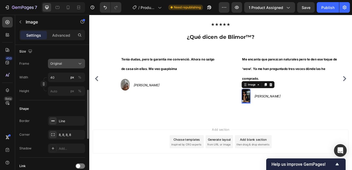
click at [63, 62] on div "Original" at bounding box center [63, 63] width 26 height 5
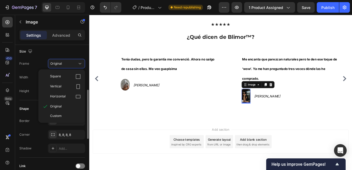
click at [65, 51] on div "Size" at bounding box center [52, 51] width 66 height 8
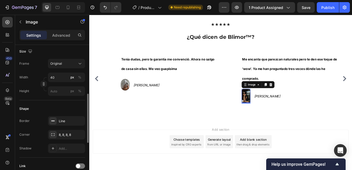
scroll to position [137, 0]
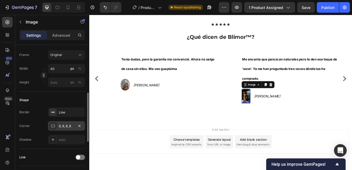
click at [61, 126] on div "8, 8, 8, 8" at bounding box center [66, 126] width 15 height 5
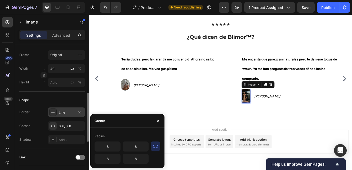
click at [59, 114] on div "Line" at bounding box center [66, 112] width 15 height 5
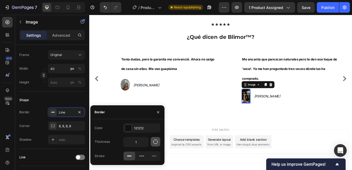
click at [157, 142] on icon "button" at bounding box center [155, 141] width 5 height 5
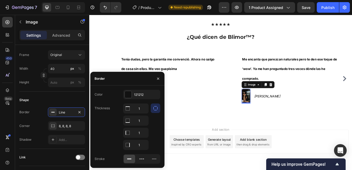
click at [155, 110] on icon "button" at bounding box center [155, 108] width 5 height 5
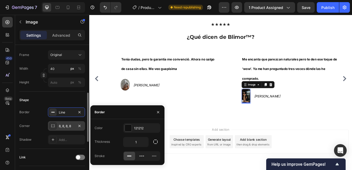
click at [64, 127] on div "8, 8, 8, 8" at bounding box center [66, 126] width 15 height 5
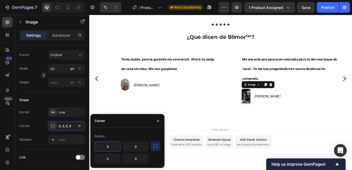
click at [153, 145] on icon "button" at bounding box center [155, 146] width 5 height 5
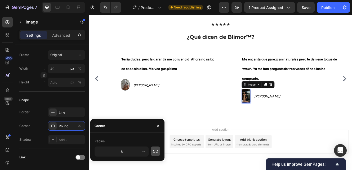
click at [155, 151] on icon "button" at bounding box center [155, 151] width 5 height 5
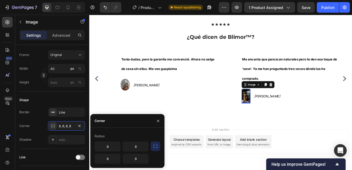
click at [155, 149] on icon "button" at bounding box center [155, 146] width 5 height 5
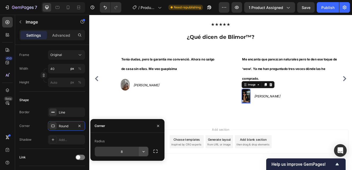
click at [144, 151] on icon "button" at bounding box center [143, 151] width 5 height 5
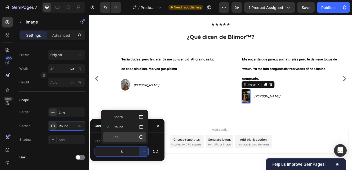
click at [127, 138] on p "Pill" at bounding box center [129, 137] width 30 height 5
type input "9999"
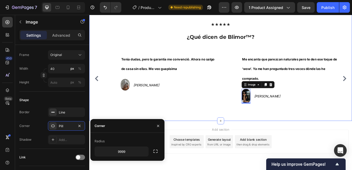
click at [225, 124] on div "★★★★★ ¿Qué dicen de Blimor™? Heading Image Las he usado ya 15 veces y están com…" at bounding box center [248, 70] width 318 height 148
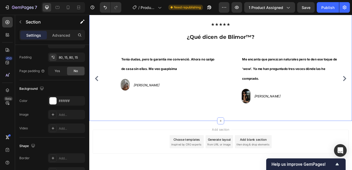
scroll to position [0, 0]
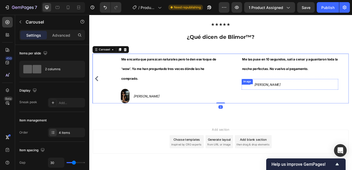
click at [277, 101] on img at bounding box center [278, 100] width 11 height 14
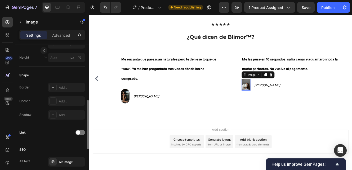
scroll to position [162, 0]
click at [60, 89] on div "Add..." at bounding box center [71, 87] width 25 height 5
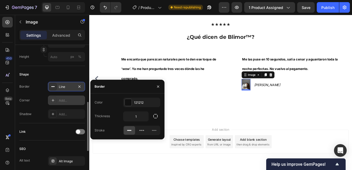
click at [59, 99] on div "Add..." at bounding box center [71, 100] width 25 height 5
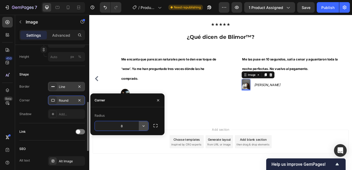
click at [144, 127] on icon "button" at bounding box center [143, 126] width 5 height 5
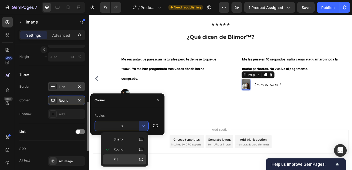
click at [123, 160] on p "Pill" at bounding box center [129, 159] width 30 height 5
type input "9999"
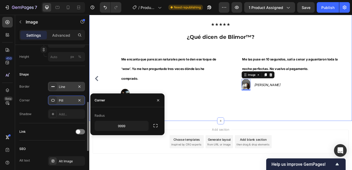
click at [238, 139] on div "★★★★★ ¿Qué dicen de Blimor™? Heading Image Las he usado ya 15 veces y están com…" at bounding box center [248, 70] width 318 height 148
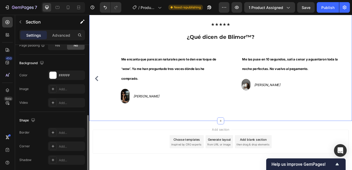
scroll to position [0, 0]
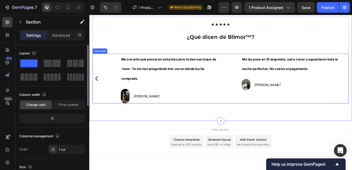
click at [97, 90] on icon "Carousel Back Arrow" at bounding box center [98, 92] width 6 height 6
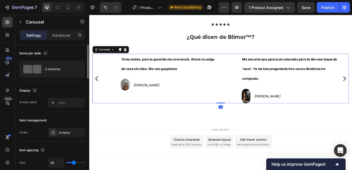
click at [97, 90] on icon "Carousel Back Arrow" at bounding box center [98, 92] width 6 height 6
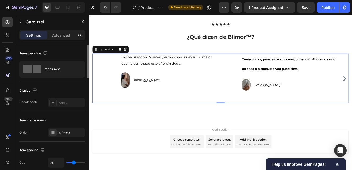
click at [97, 90] on div "Image Las he usado ya 15 veces y están como nuevas. Lo mejor que he comprado es…" at bounding box center [248, 92] width 310 height 60
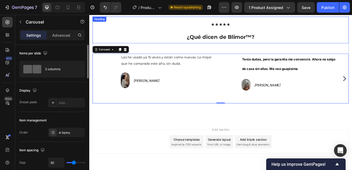
click at [164, 34] on h2 "★★★★★ ¿Qué dicen de Blimor™?" at bounding box center [248, 33] width 310 height 32
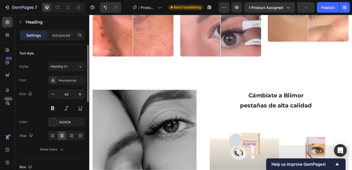
scroll to position [807, 0]
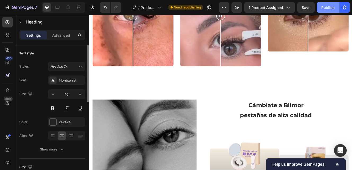
click at [325, 6] on div "Publish" at bounding box center [327, 8] width 13 height 6
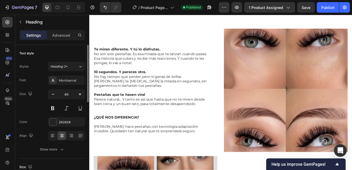
scroll to position [330, 0]
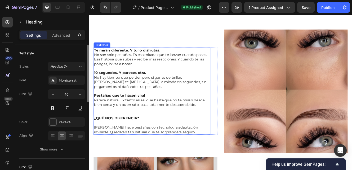
click at [129, 157] on p "¿QUÉ NOS DIFERENCIA? [PERSON_NAME] hace pestañas con tecnología adaptación invi…" at bounding box center [165, 149] width 140 height 22
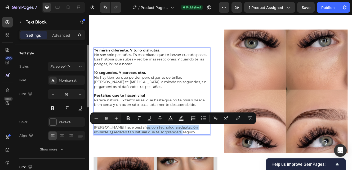
drag, startPoint x: 200, startPoint y: 159, endPoint x: 151, endPoint y: 153, distance: 49.9
click at [151, 153] on p "¿QUÉ NOS DIFERENCIA? [PERSON_NAME] hace pestañas con tecnología adaptación invi…" at bounding box center [165, 149] width 140 height 22
copy p "tecnología adaptación invisible. Quedarán tan natural que te sorprenderá seguro."
click at [327, 8] on div "Publish" at bounding box center [327, 8] width 13 height 6
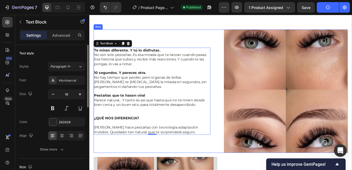
click at [222, 170] on div "Te miran diferente. Y tú lo disfrutas. No son solo pestañas. Es esa mirada que …" at bounding box center [169, 108] width 150 height 150
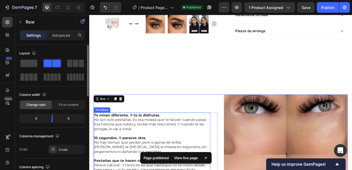
scroll to position [286, 0]
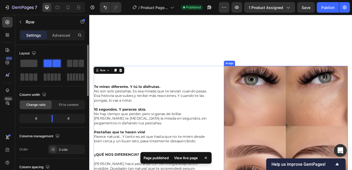
click at [318, 126] on img at bounding box center [327, 152] width 150 height 150
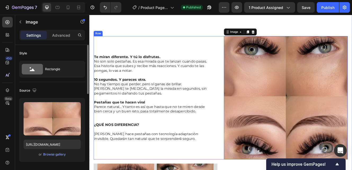
scroll to position [321, 0]
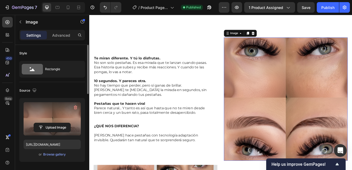
click at [51, 119] on label at bounding box center [52, 118] width 57 height 33
click at [51, 123] on input "file" at bounding box center [52, 127] width 37 height 9
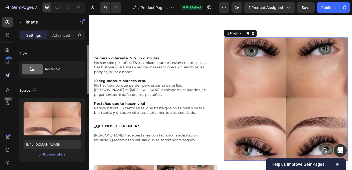
type input "C:\fakepath\download (2).gif"
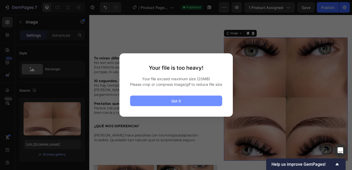
click at [171, 104] on div "Got it" at bounding box center [176, 101] width 10 height 6
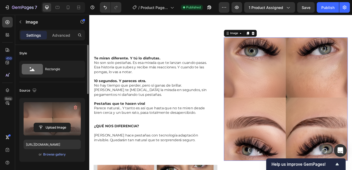
click at [50, 118] on label at bounding box center [52, 118] width 57 height 33
click at [50, 123] on input "file" at bounding box center [52, 127] width 37 height 9
click at [50, 118] on label at bounding box center [52, 118] width 57 height 33
click at [50, 123] on input "file" at bounding box center [52, 127] width 37 height 9
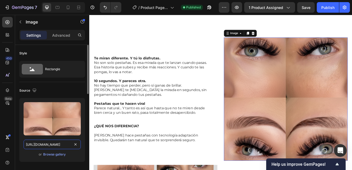
click at [54, 144] on input "[URL][DOMAIN_NAME]" at bounding box center [52, 145] width 57 height 10
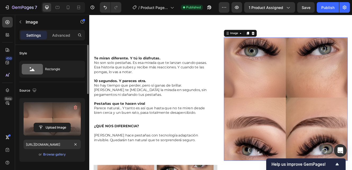
click at [56, 121] on label at bounding box center [52, 118] width 57 height 33
click at [56, 123] on input "file" at bounding box center [52, 127] width 37 height 9
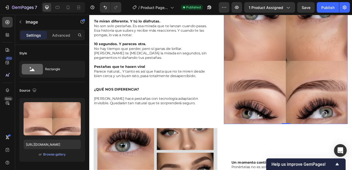
scroll to position [346, 0]
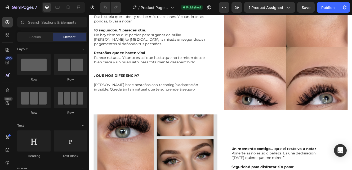
scroll to position [383, 0]
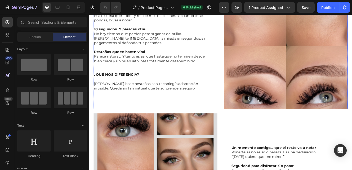
click at [297, 79] on img at bounding box center [327, 55] width 150 height 150
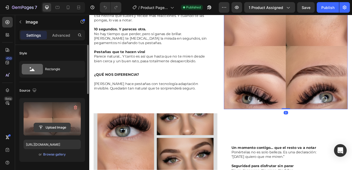
click at [51, 126] on input "file" at bounding box center [52, 127] width 37 height 9
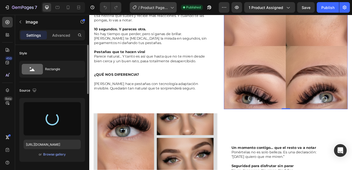
type input "[URL][DOMAIN_NAME]"
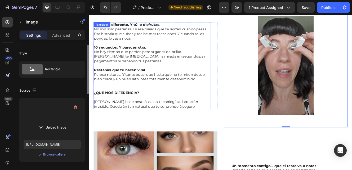
scroll to position [360, 0]
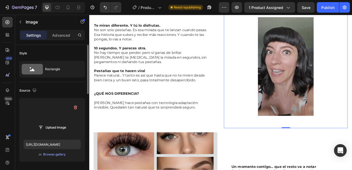
click at [46, 120] on label at bounding box center [52, 118] width 57 height 33
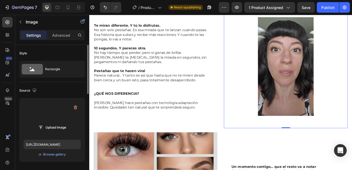
click at [46, 123] on input "file" at bounding box center [52, 127] width 37 height 9
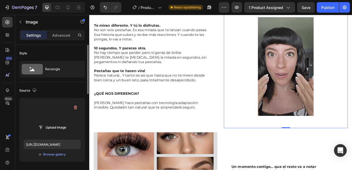
type input "C:\fakepath\download (4).gif"
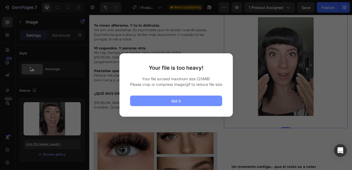
click at [196, 105] on button "Got it" at bounding box center [176, 101] width 92 height 11
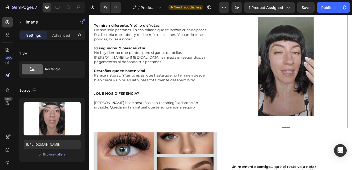
click at [218, 124] on p "¿QUÉ NOS DIFERENCIA? [PERSON_NAME] hace pestañas con tecnología adaptación invi…" at bounding box center [165, 119] width 140 height 22
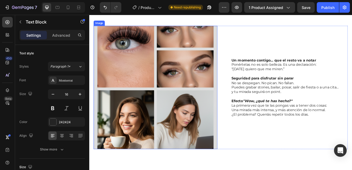
scroll to position [502, 0]
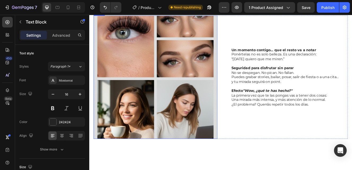
click at [153, 106] on img at bounding box center [169, 91] width 150 height 150
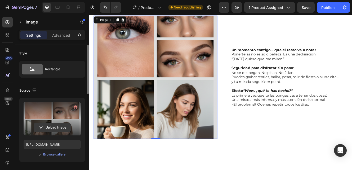
click at [53, 127] on input "file" at bounding box center [52, 127] width 37 height 9
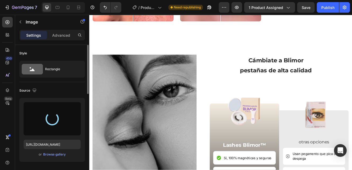
type input "[URL][DOMAIN_NAME]"
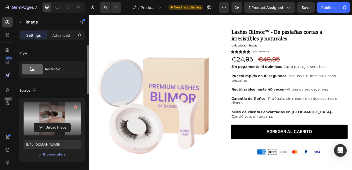
scroll to position [83, 0]
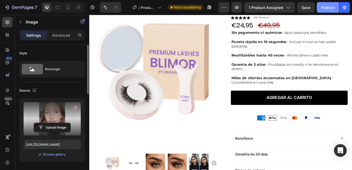
click at [326, 8] on div "Publish" at bounding box center [327, 8] width 13 height 6
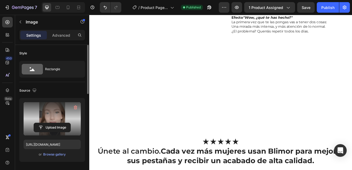
scroll to position [552, 0]
